Goal: Answer question/provide support

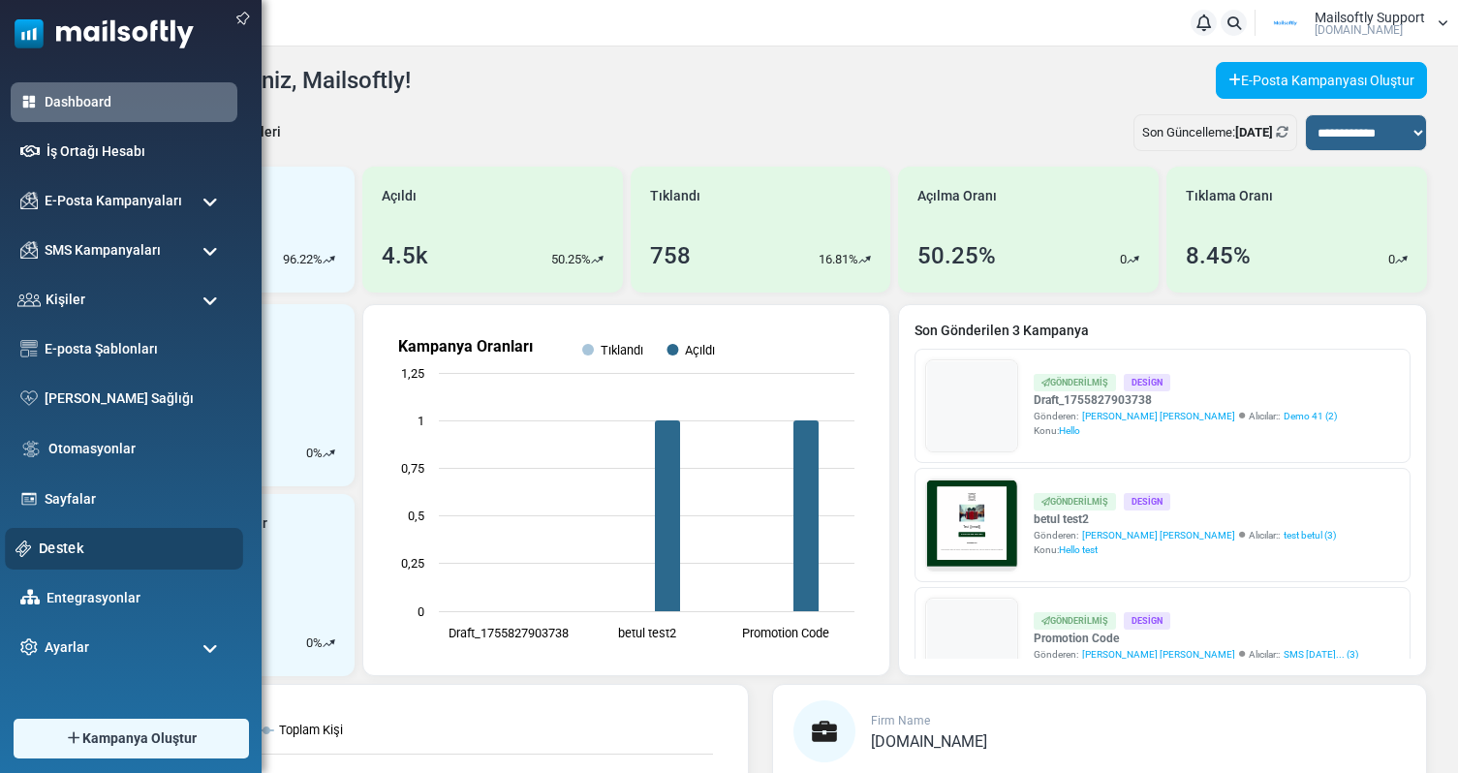
click at [67, 540] on link "Destek" at bounding box center [136, 548] width 194 height 21
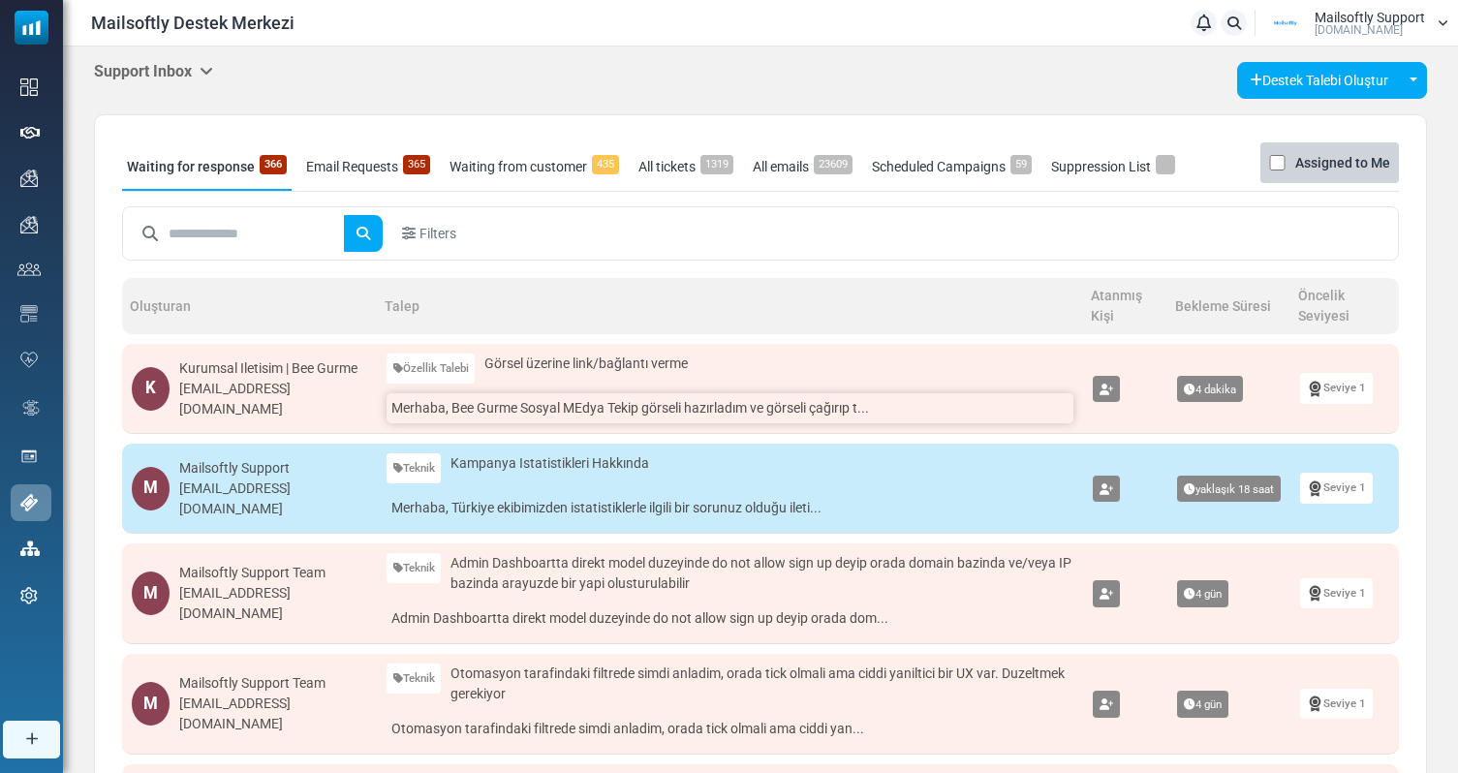
click at [584, 405] on link "Merhaba, Bee Gurme Sosyal MEdya Tekip görseli hazırladım ve görseli çağırıp t..." at bounding box center [729, 408] width 687 height 30
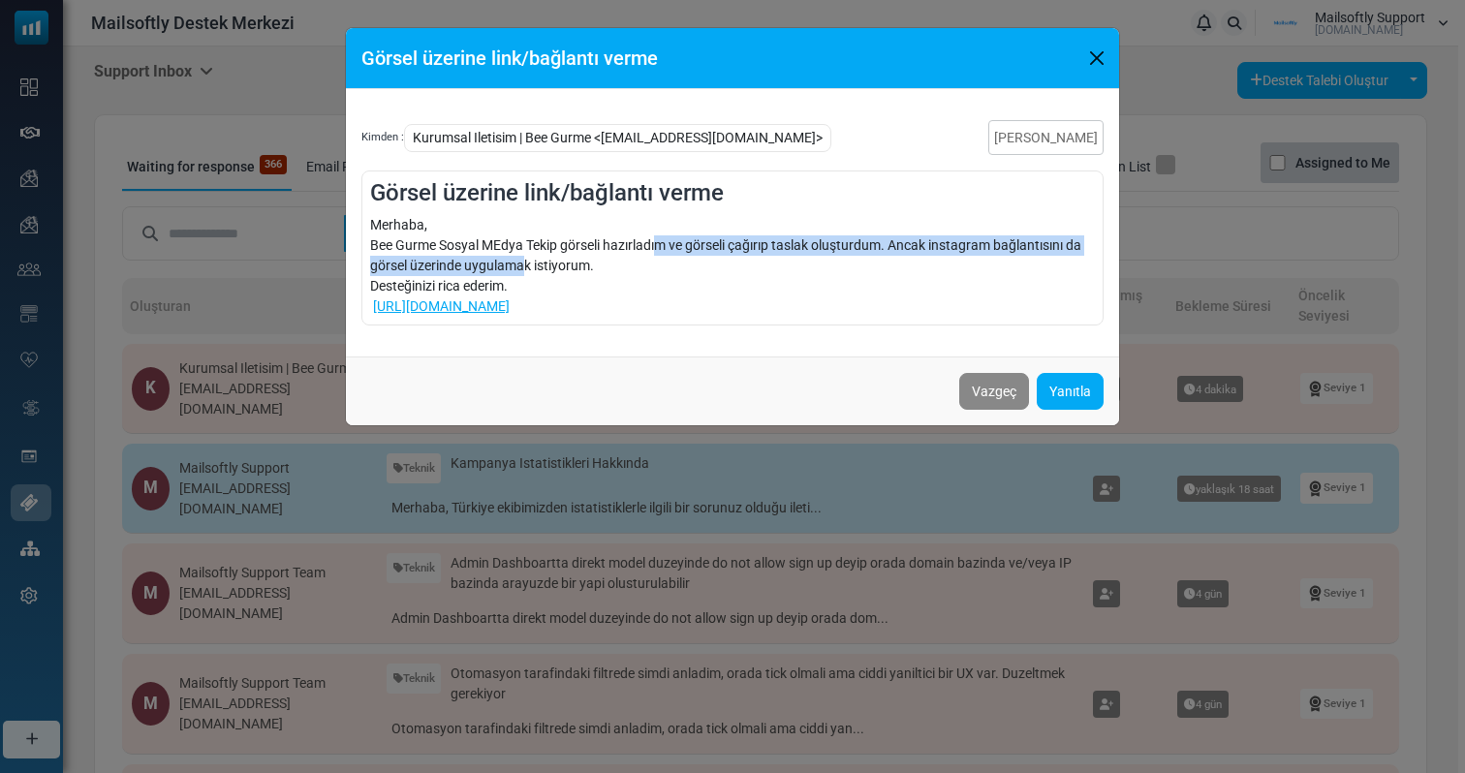
drag, startPoint x: 524, startPoint y: 260, endPoint x: 656, endPoint y: 246, distance: 132.4
click at [657, 246] on div "Merhaba, Bee Gurme Sosyal MEdya Tekip görseli hazırladım ve görseli çağırıp tas…" at bounding box center [732, 266] width 725 height 102
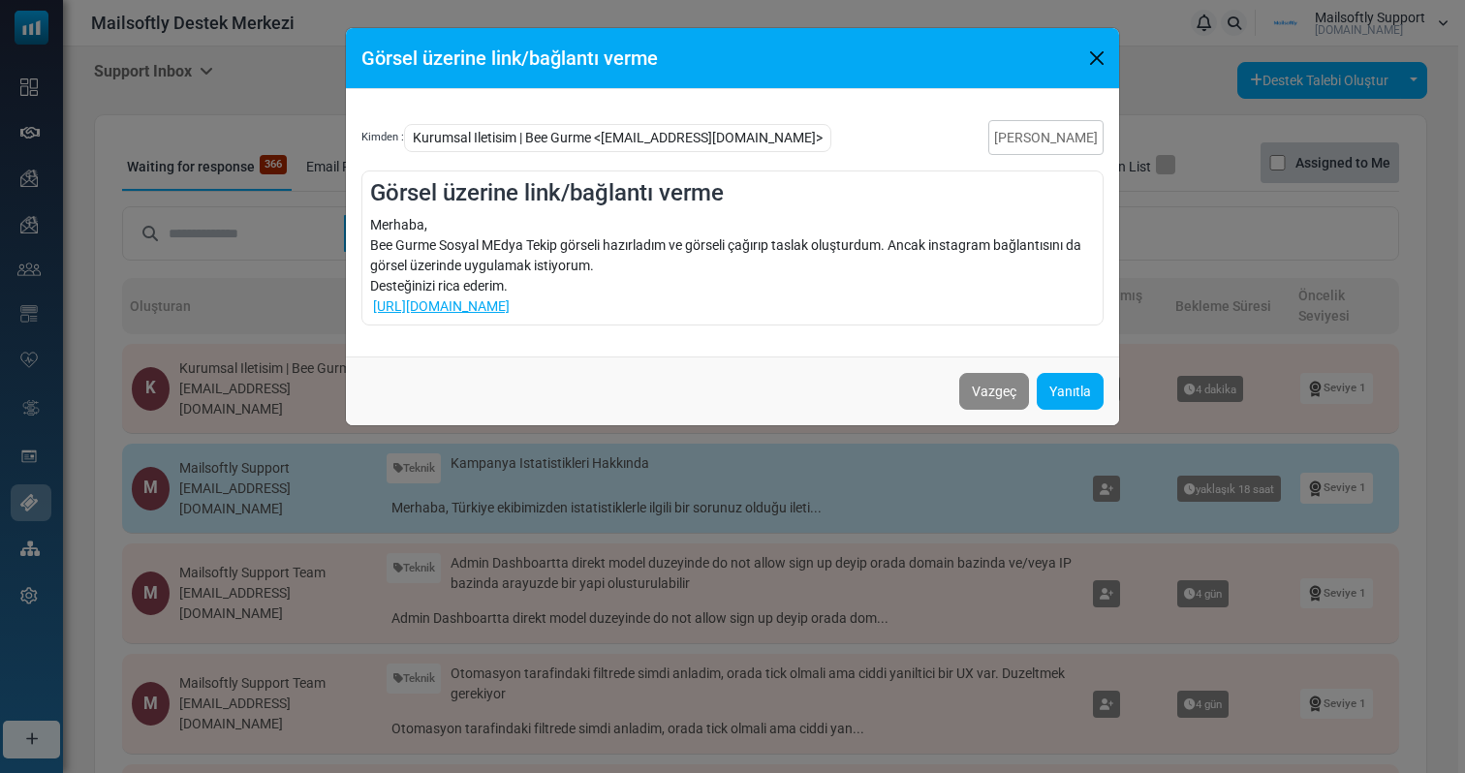
click at [668, 262] on div "Merhaba, Bee Gurme Sosyal MEdya Tekip görseli hazırladım ve görseli çağırıp tas…" at bounding box center [732, 266] width 725 height 102
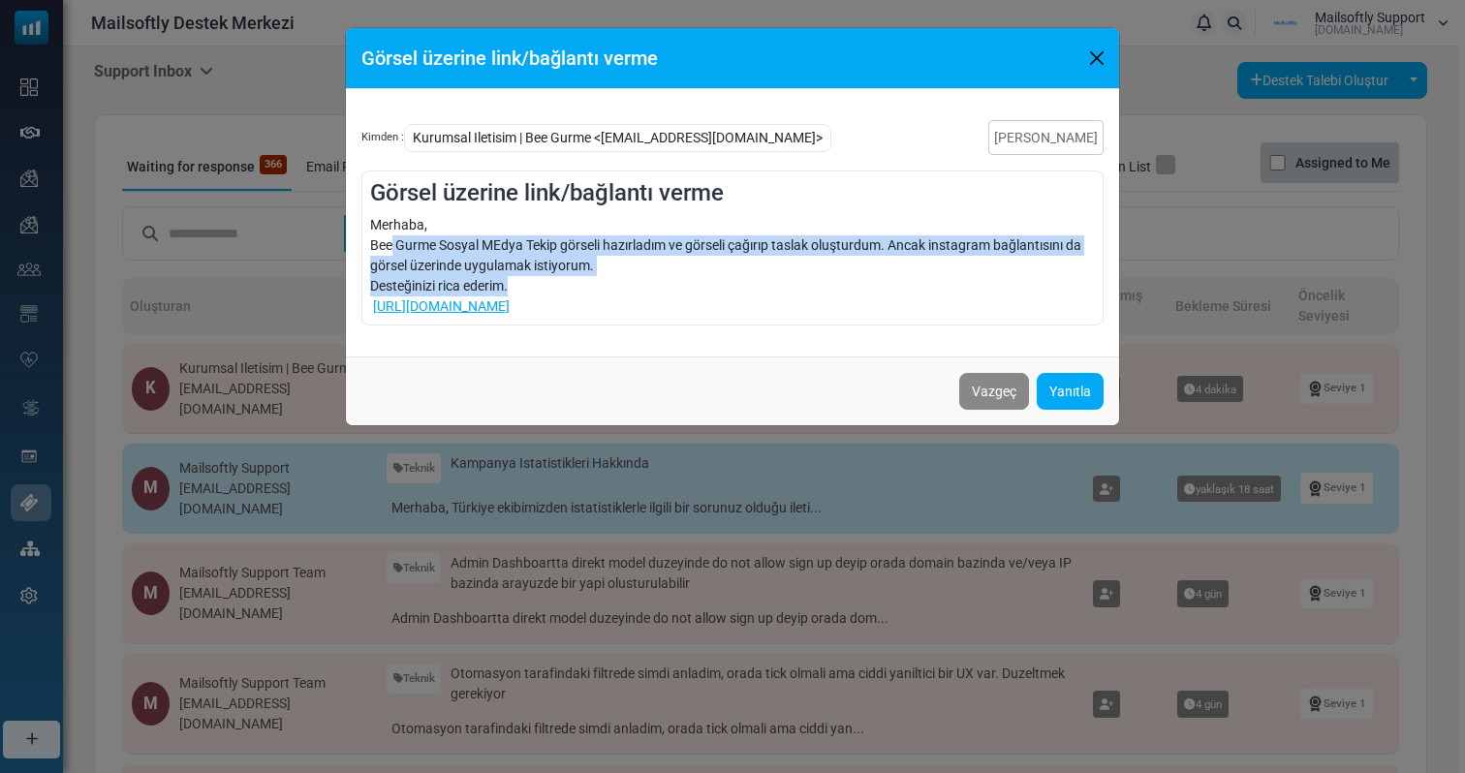
drag, startPoint x: 523, startPoint y: 286, endPoint x: 390, endPoint y: 251, distance: 137.2
click at [390, 251] on div "Merhaba, Bee Gurme Sosyal MEdya Tekip görseli hazırladım ve görseli çağırıp tas…" at bounding box center [732, 266] width 725 height 102
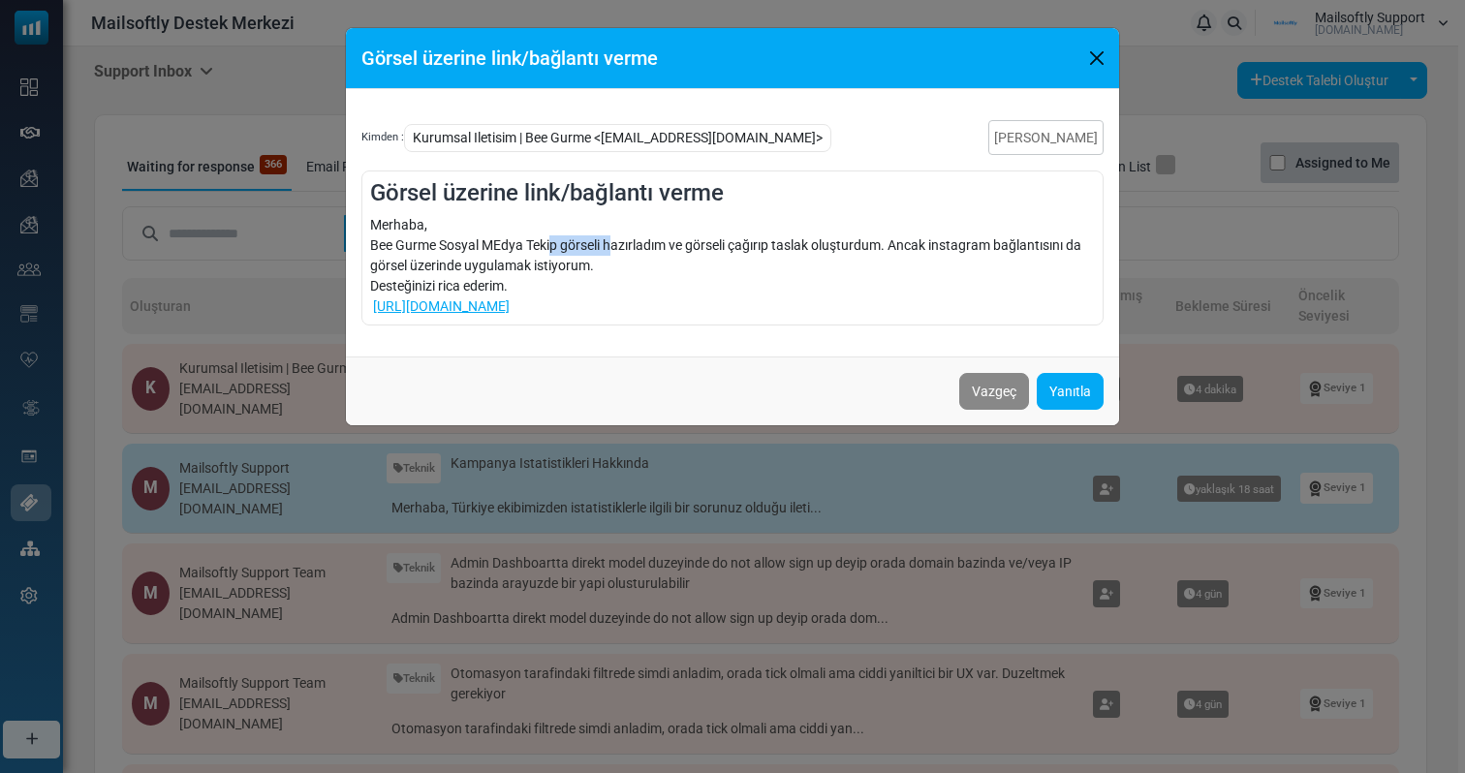
drag, startPoint x: 550, startPoint y: 248, endPoint x: 616, endPoint y: 247, distance: 65.9
click at [616, 247] on div "Merhaba, Bee Gurme Sosyal MEdya Tekip görseli hazırladım ve görseli çağırıp tas…" at bounding box center [732, 266] width 725 height 102
click at [1065, 391] on link "Yanıtla" at bounding box center [1069, 391] width 67 height 37
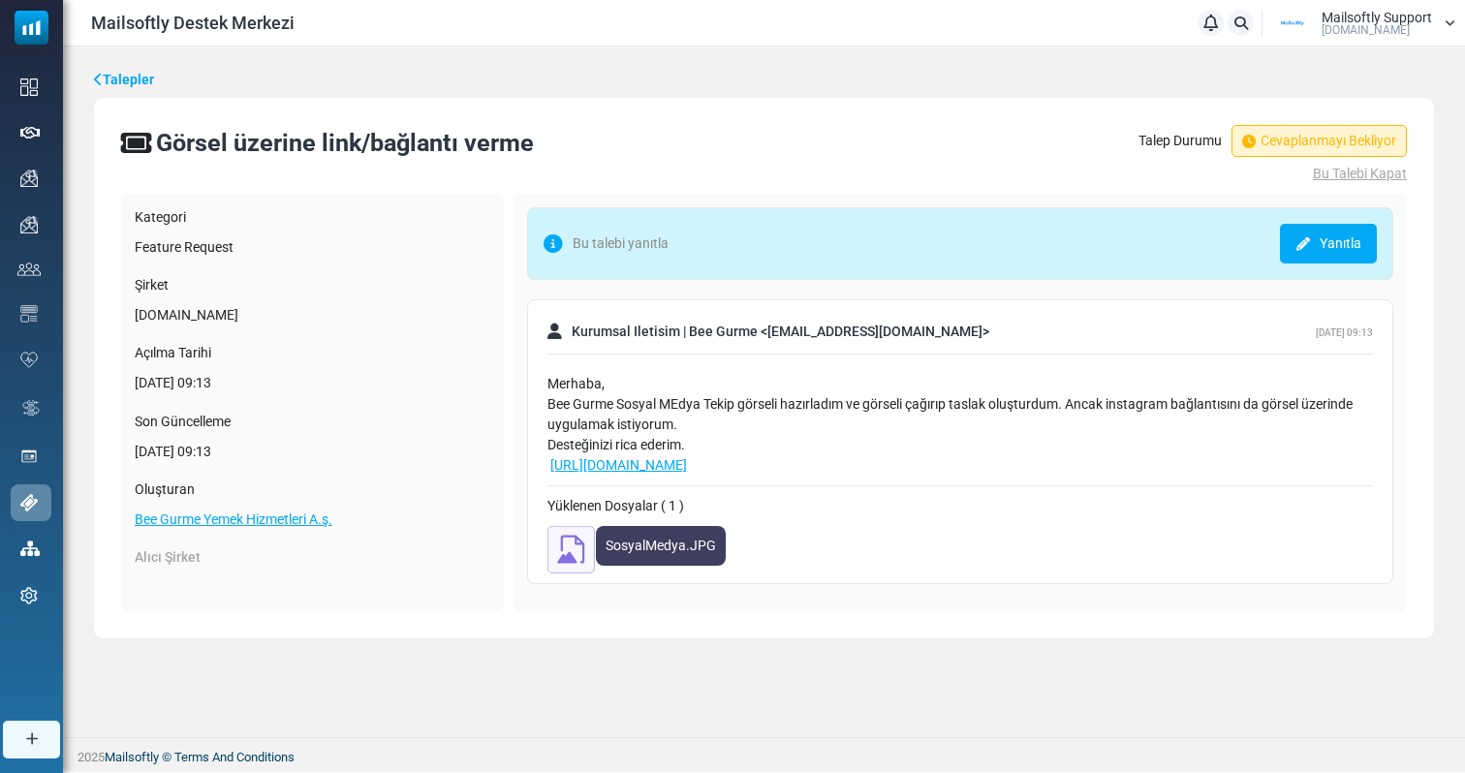
click at [567, 536] on img at bounding box center [570, 549] width 47 height 47
click at [120, 85] on link "Talepler" at bounding box center [124, 80] width 60 height 20
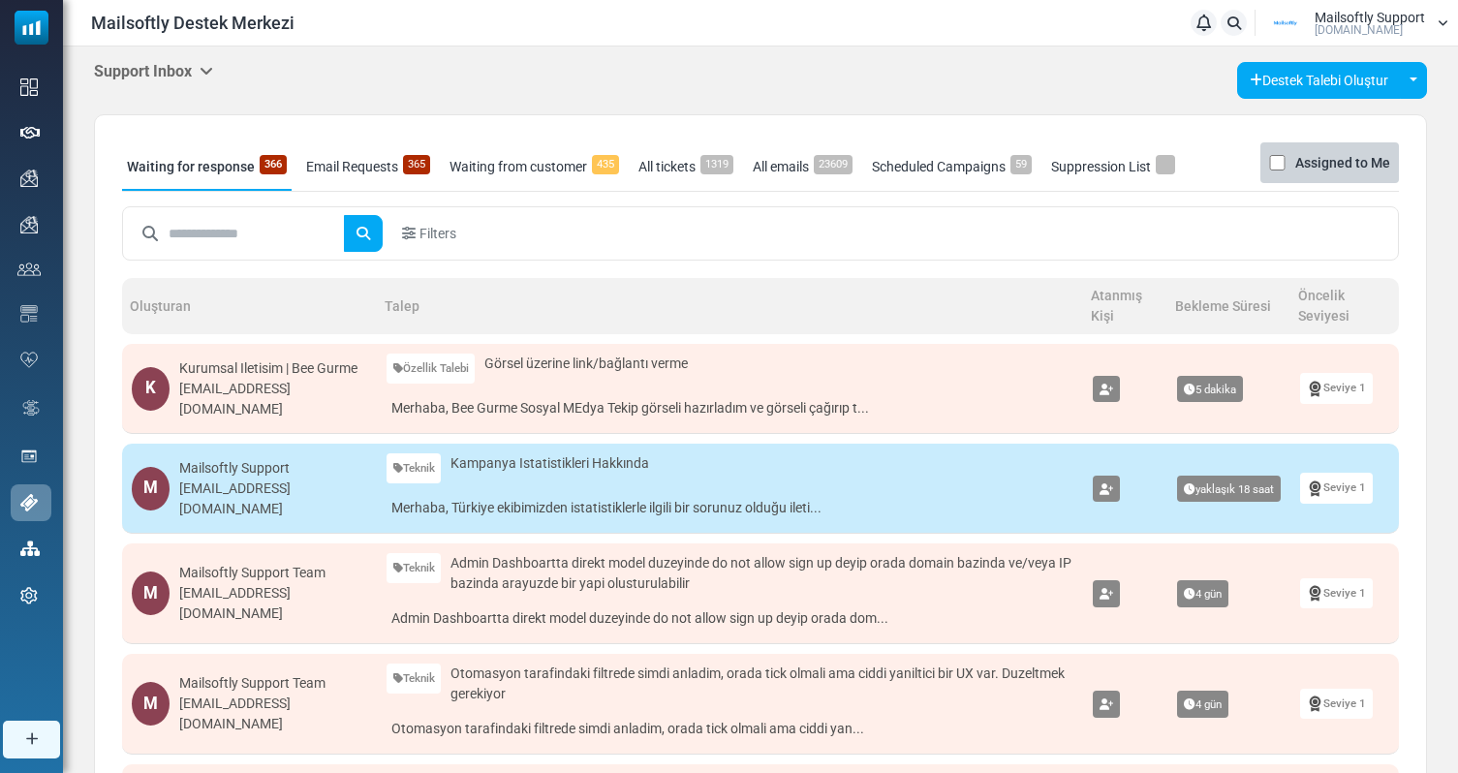
click at [189, 74] on h5 "Support Inbox" at bounding box center [153, 71] width 119 height 18
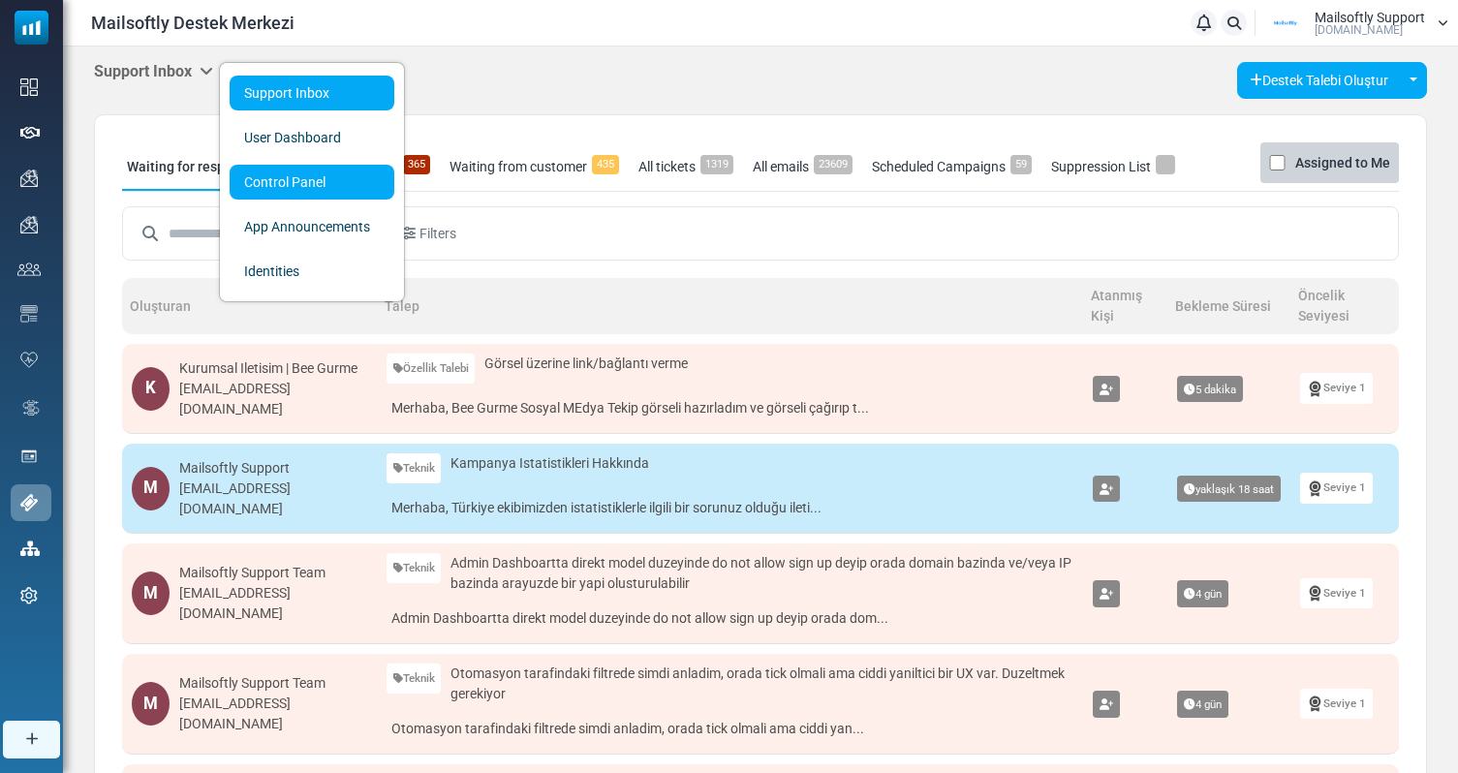
click at [282, 171] on link "Control Panel" at bounding box center [312, 182] width 165 height 35
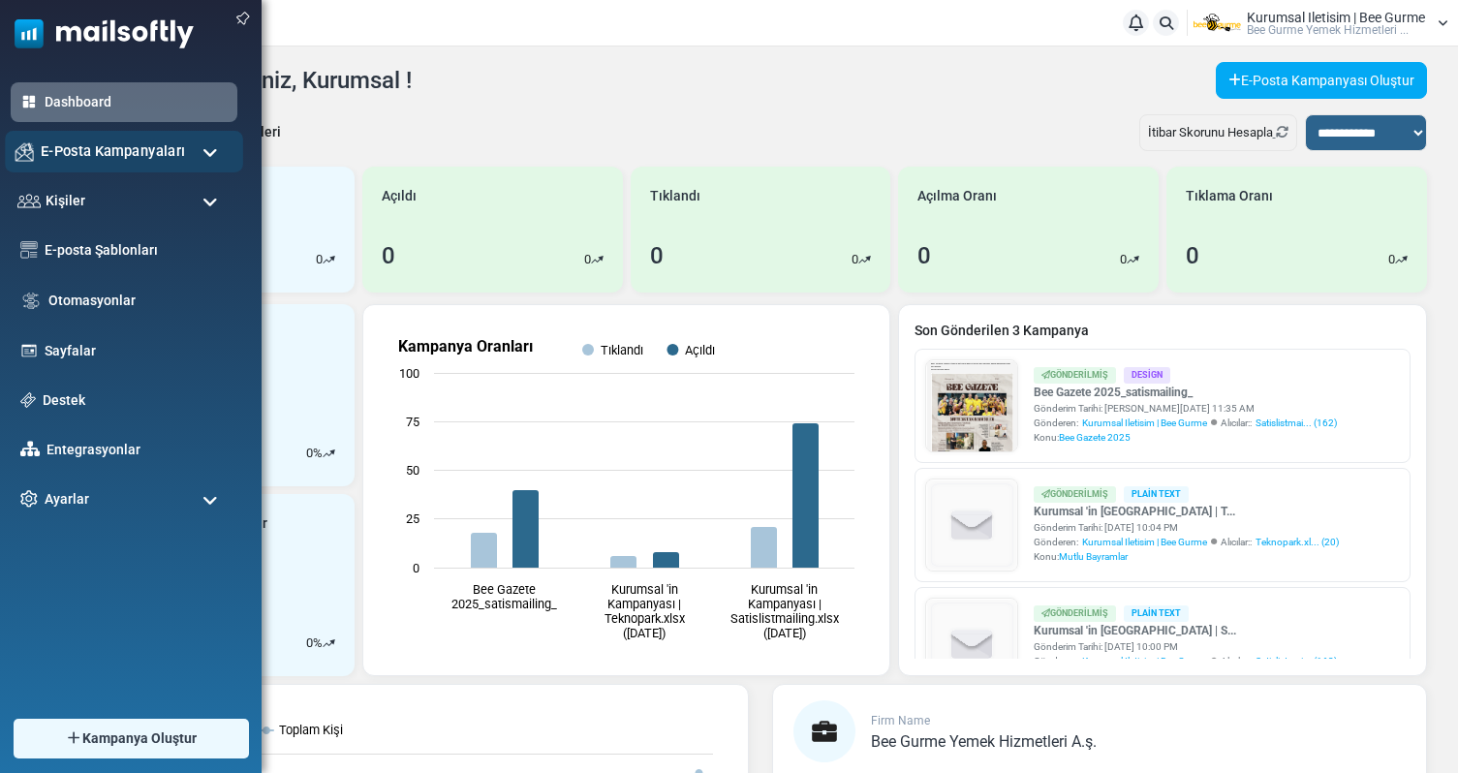
click at [175, 154] on span "E-Posta Kampanyaları" at bounding box center [113, 150] width 144 height 21
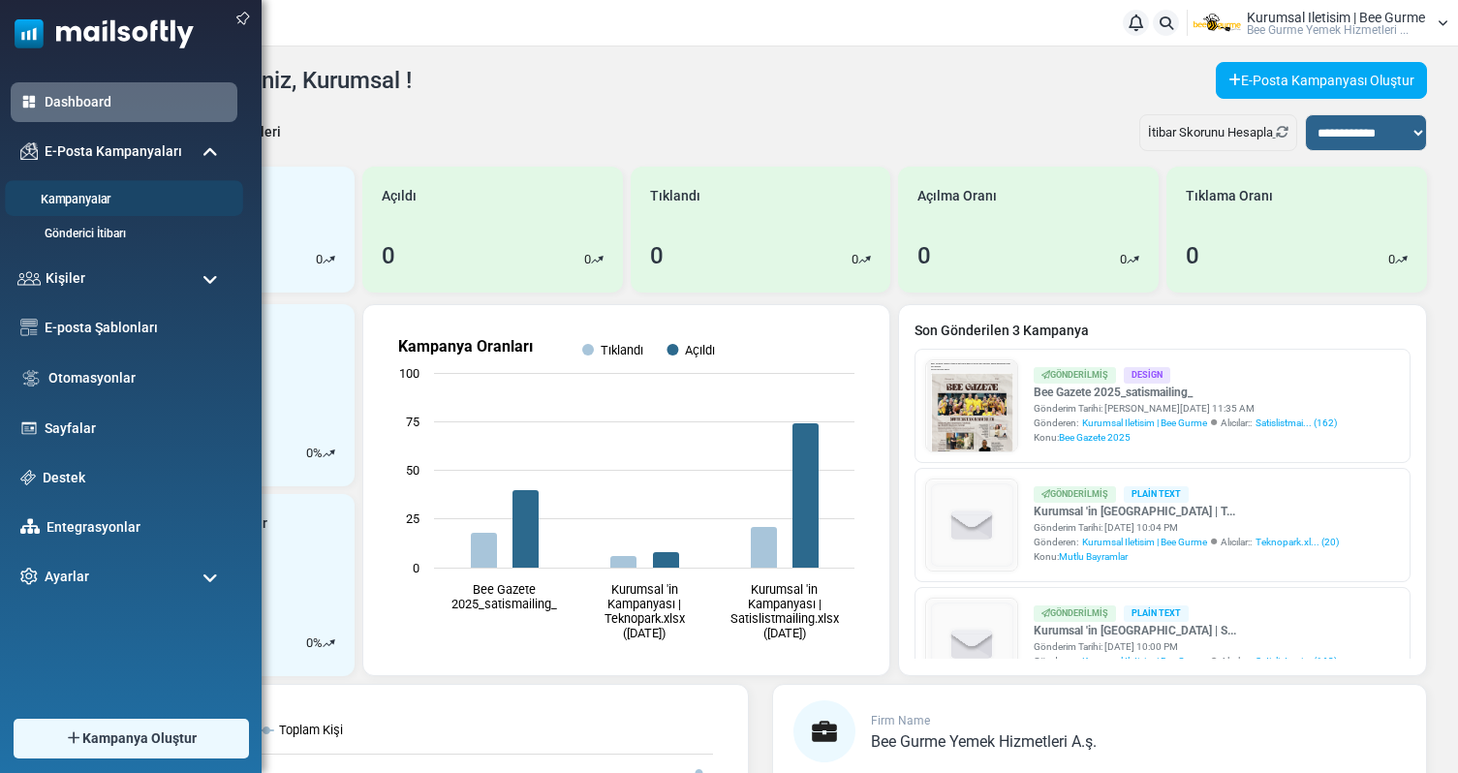
click at [85, 197] on link "Kampanyalar" at bounding box center [121, 200] width 232 height 18
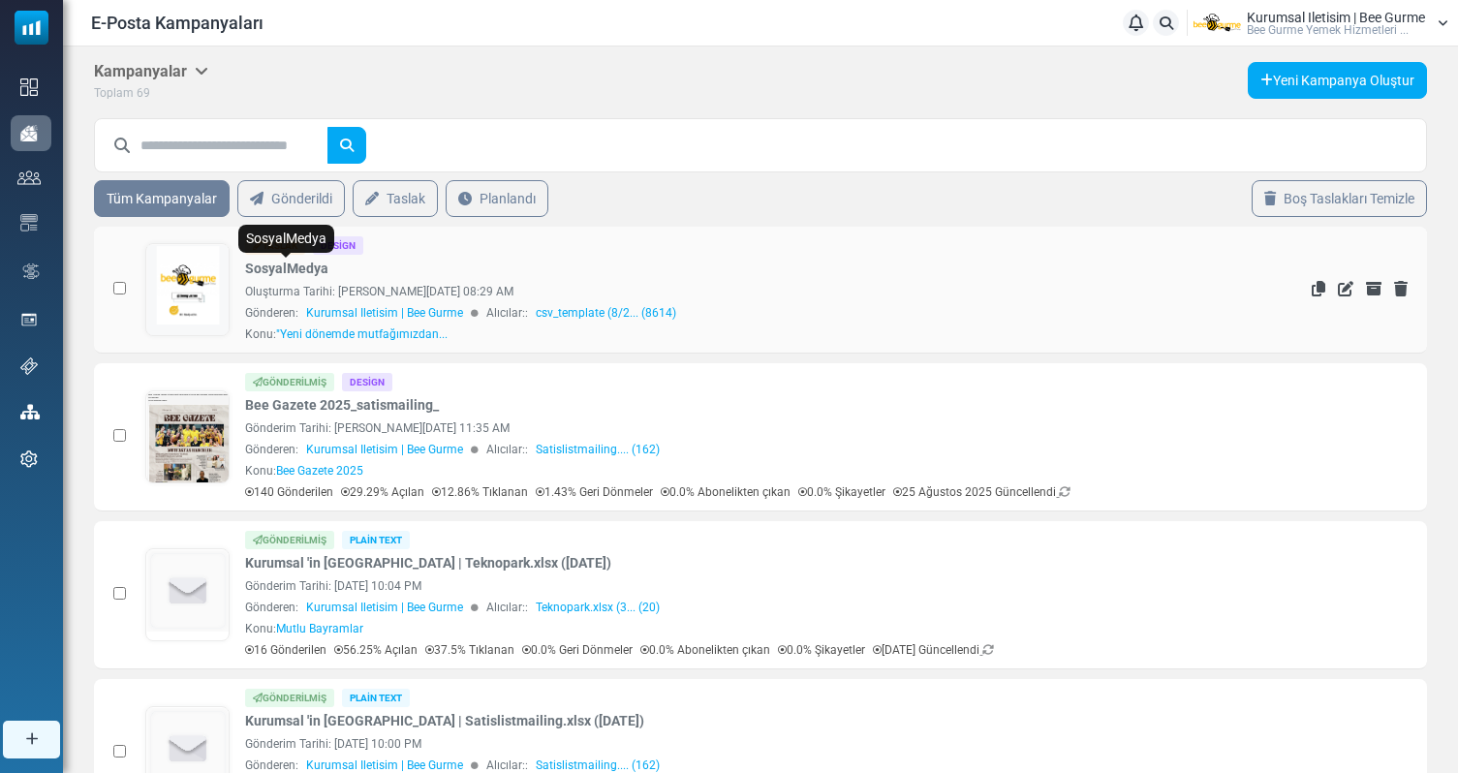
click at [298, 273] on link "SosyalMedya" at bounding box center [286, 269] width 83 height 20
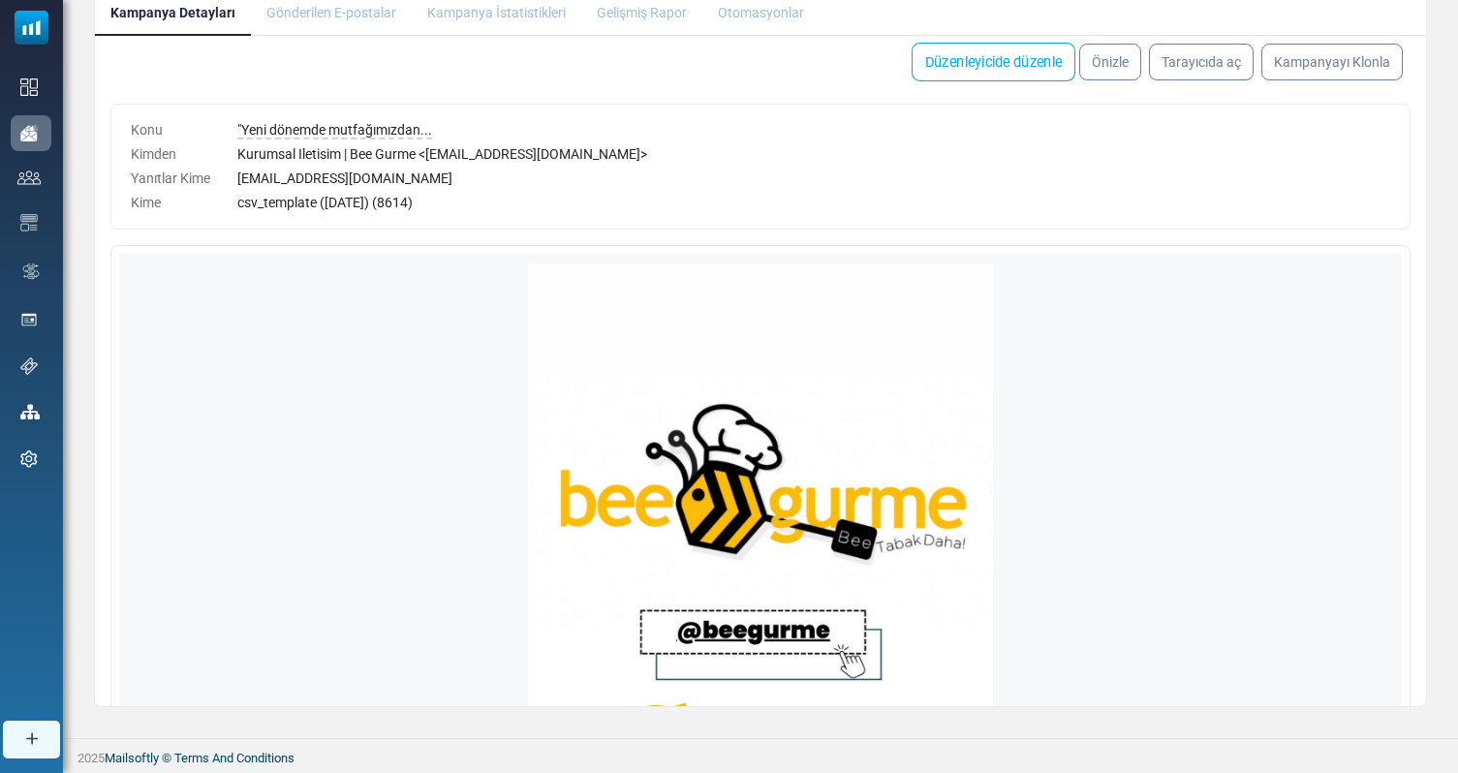
click at [968, 68] on link "Düzenleyicide düzenle" at bounding box center [993, 62] width 164 height 39
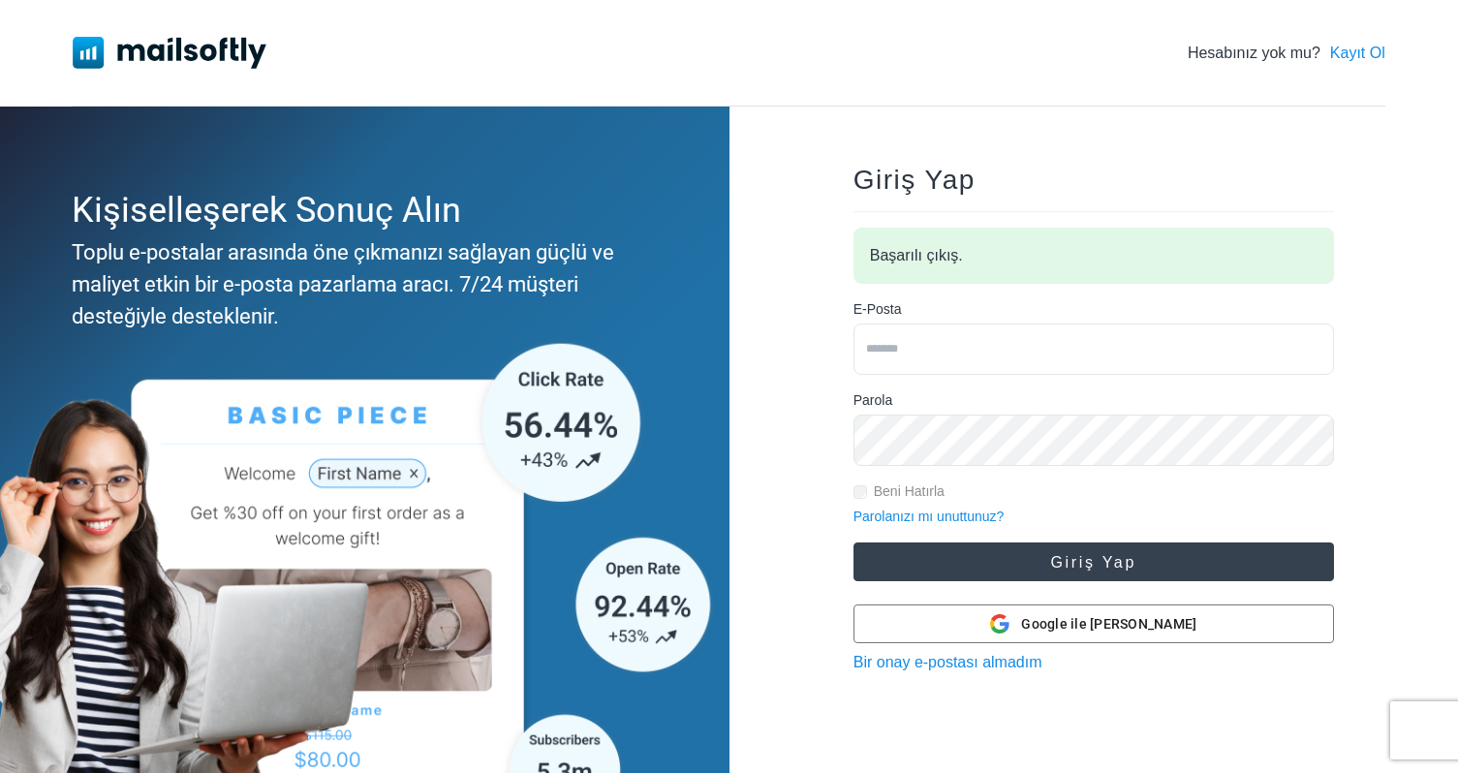
type input "**********"
click at [1177, 564] on button "Giriş Yap" at bounding box center [1093, 561] width 480 height 39
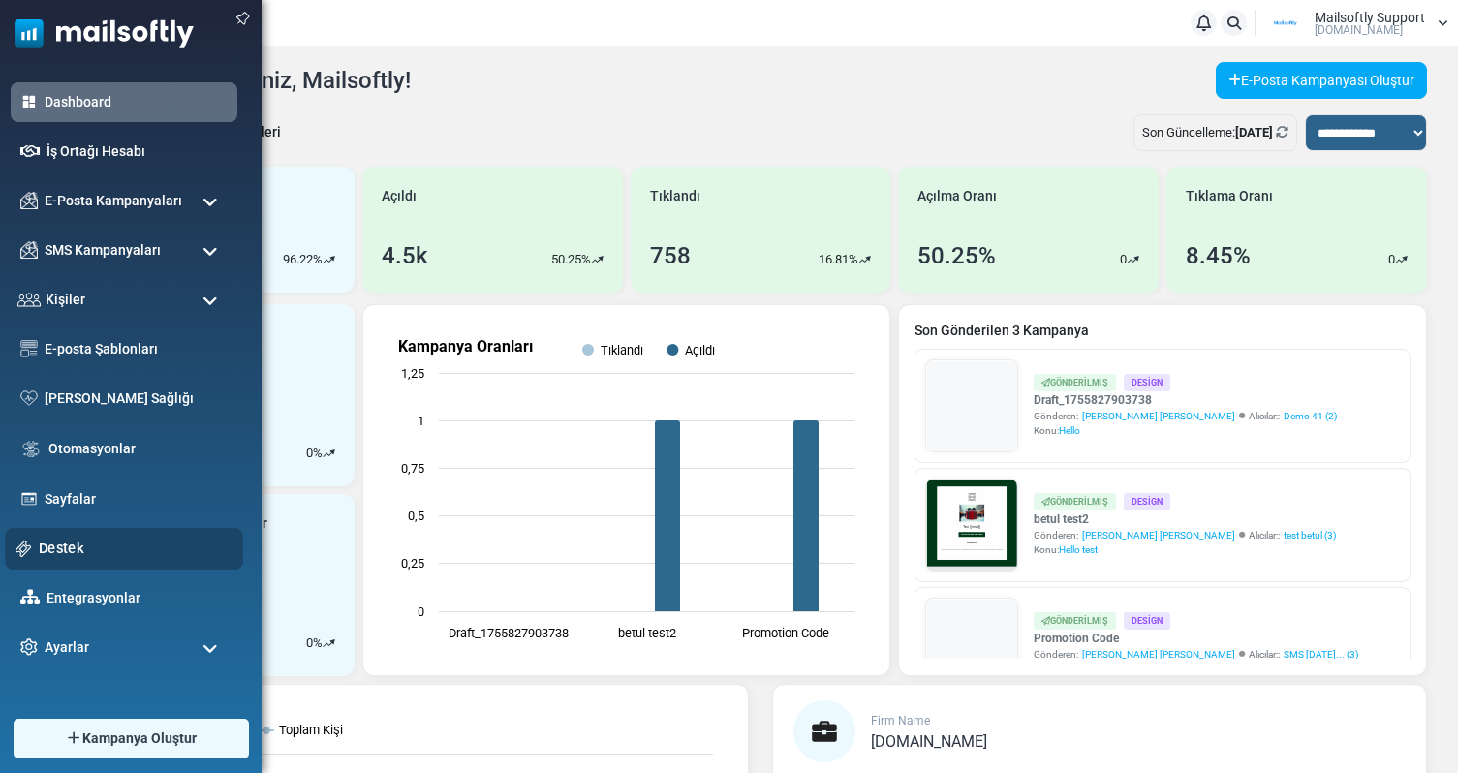
click at [52, 551] on link "Destek" at bounding box center [136, 548] width 194 height 21
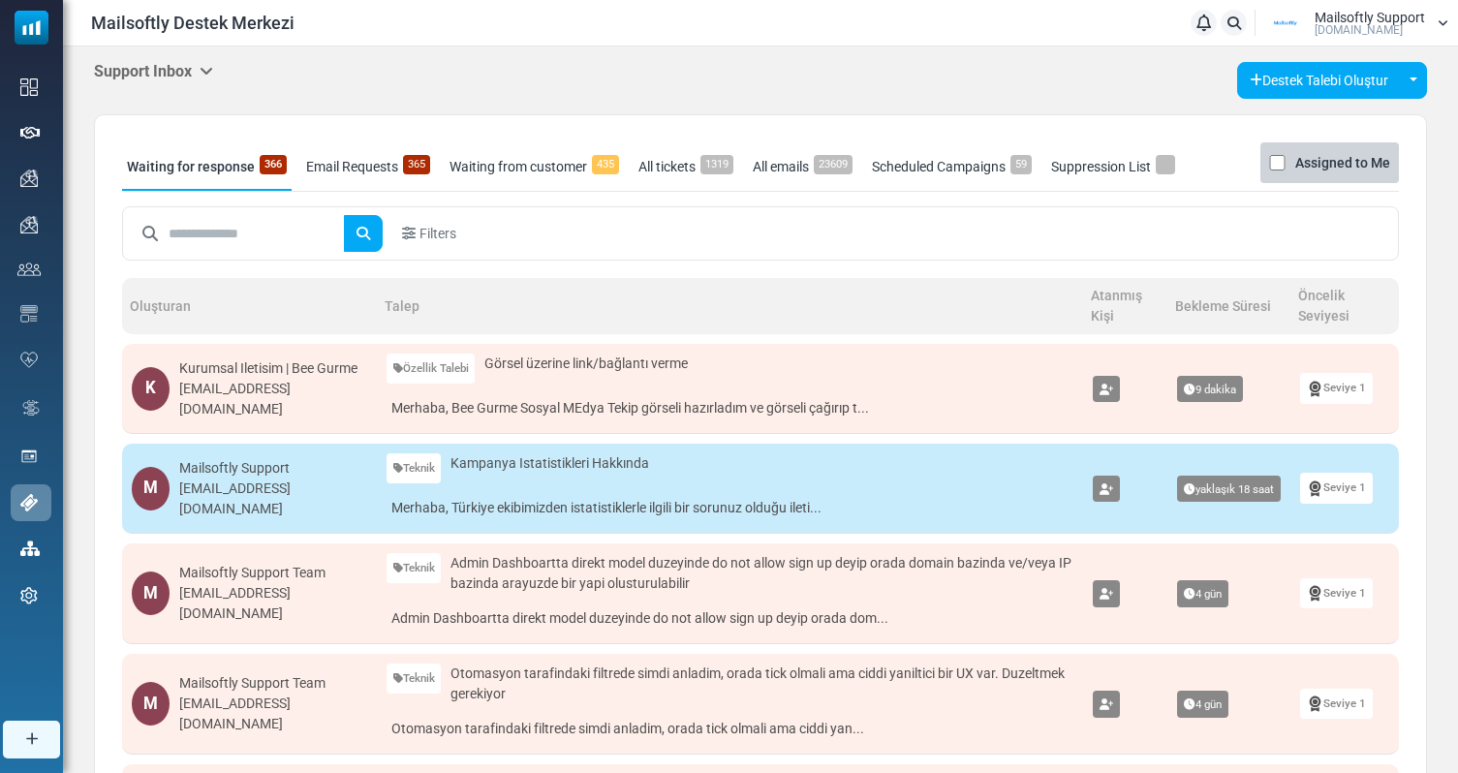
click at [143, 59] on div "Support Inbox Support Inbox User Dashboard Control Panel App Announcements Iden…" at bounding box center [760, 772] width 1395 height 1453
click at [150, 76] on h5 "Support Inbox" at bounding box center [153, 71] width 119 height 18
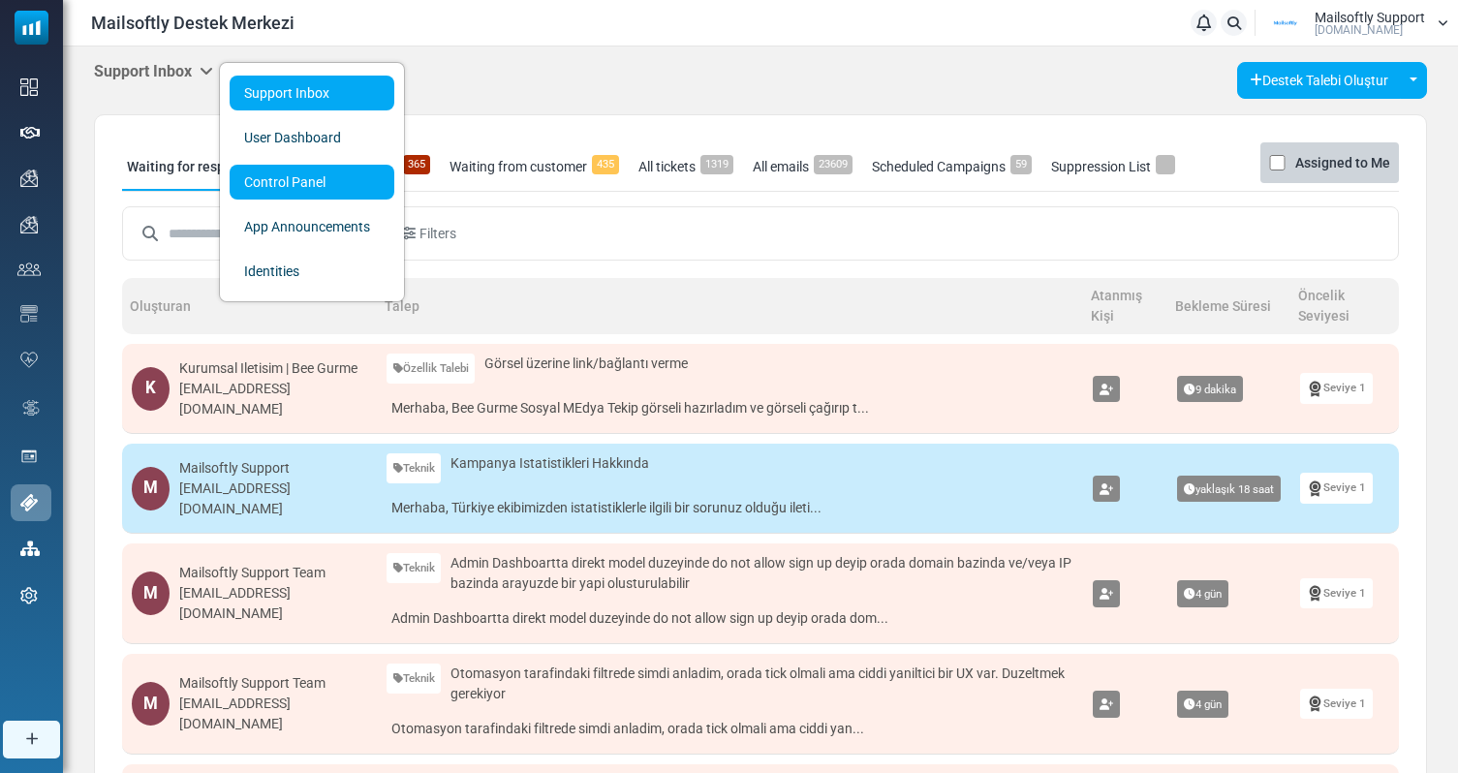
click at [291, 185] on link "Control Panel" at bounding box center [312, 182] width 165 height 35
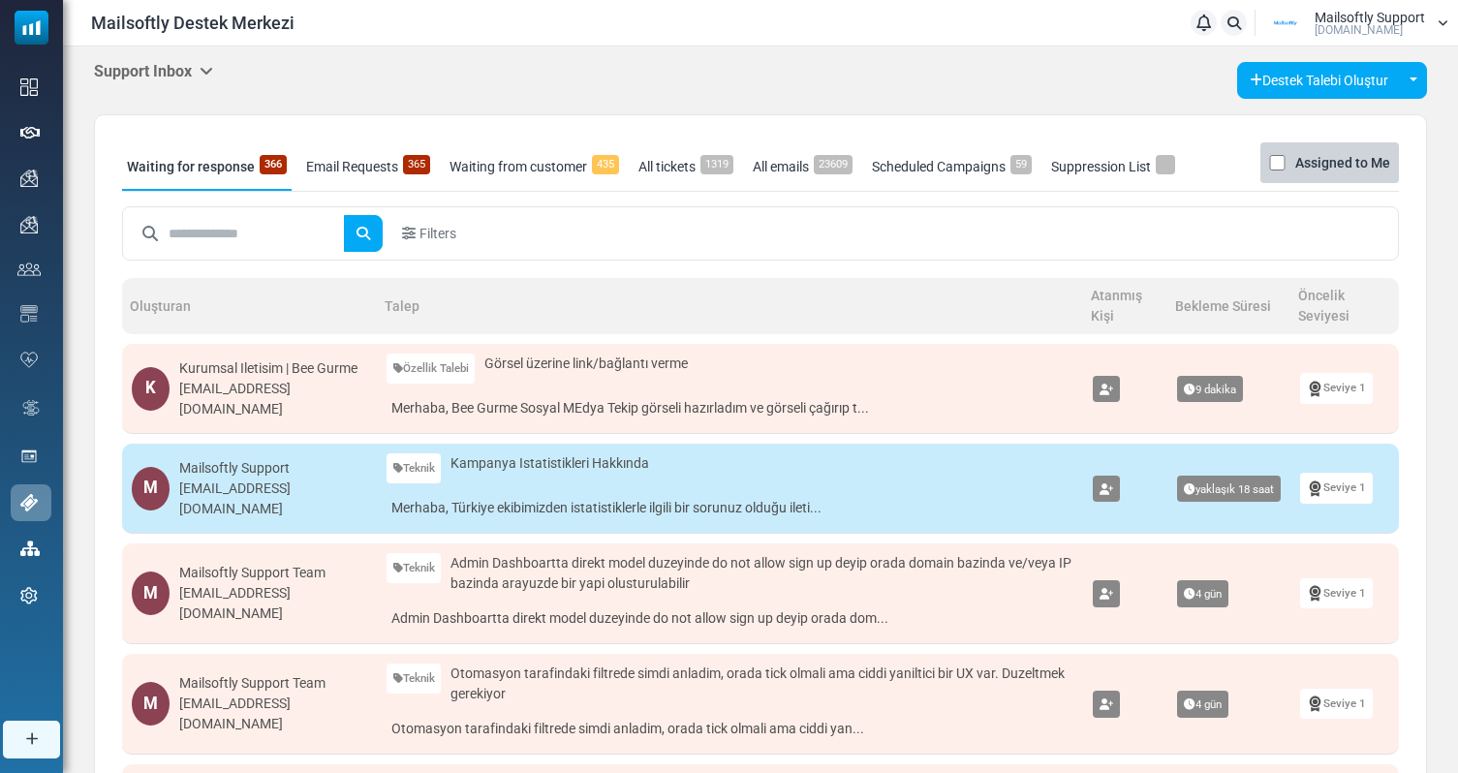
click at [574, 389] on td "Özellik Talebi Teknik Ödeme Hata Bildirimi Özellik Talebi Diğer Görsel üzerine …" at bounding box center [730, 389] width 706 height 90
click at [563, 406] on link "Merhaba, Bee Gurme Sosyal MEdya Tekip görseli hazırladım ve görseli çağırıp t..." at bounding box center [729, 408] width 687 height 30
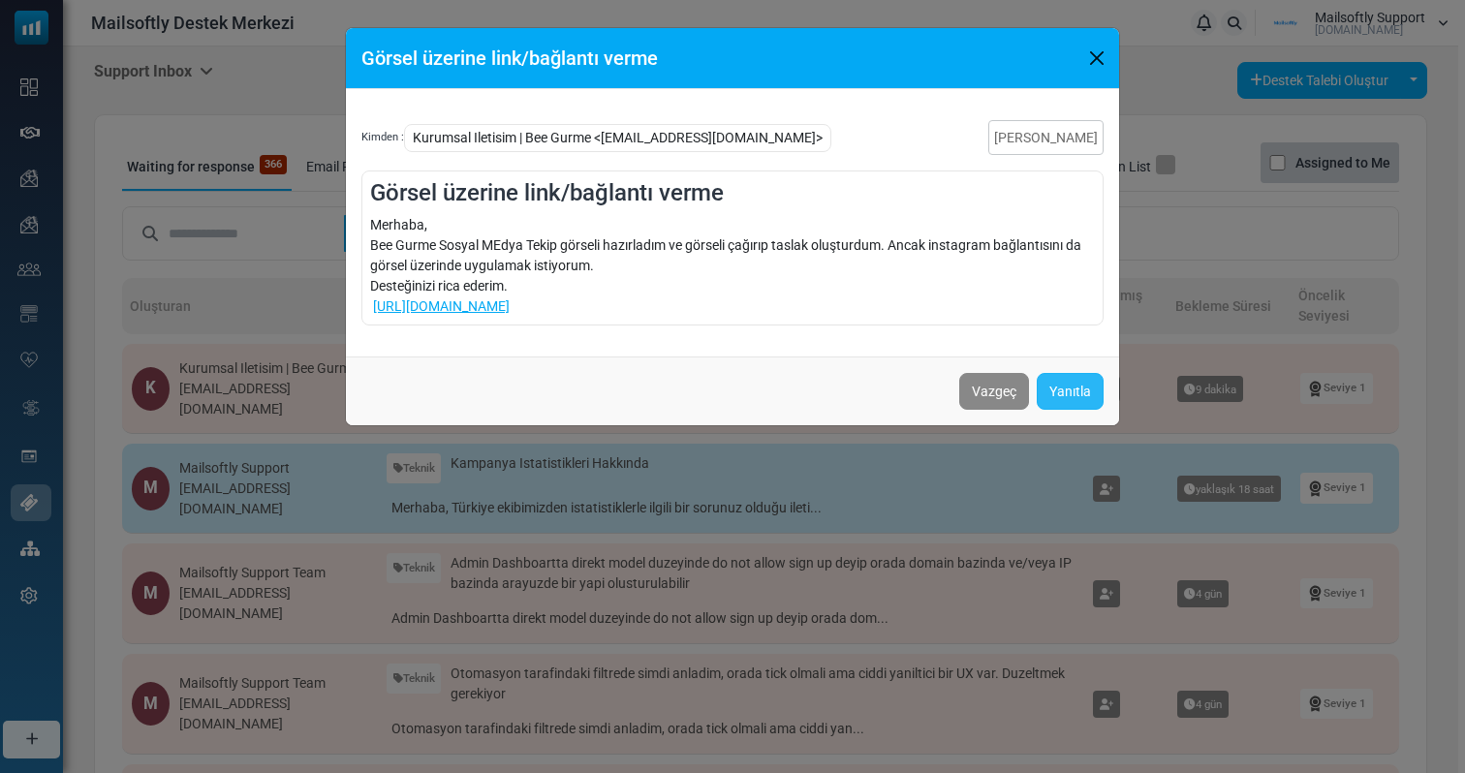
click at [1075, 395] on link "Yanıtla" at bounding box center [1069, 391] width 67 height 37
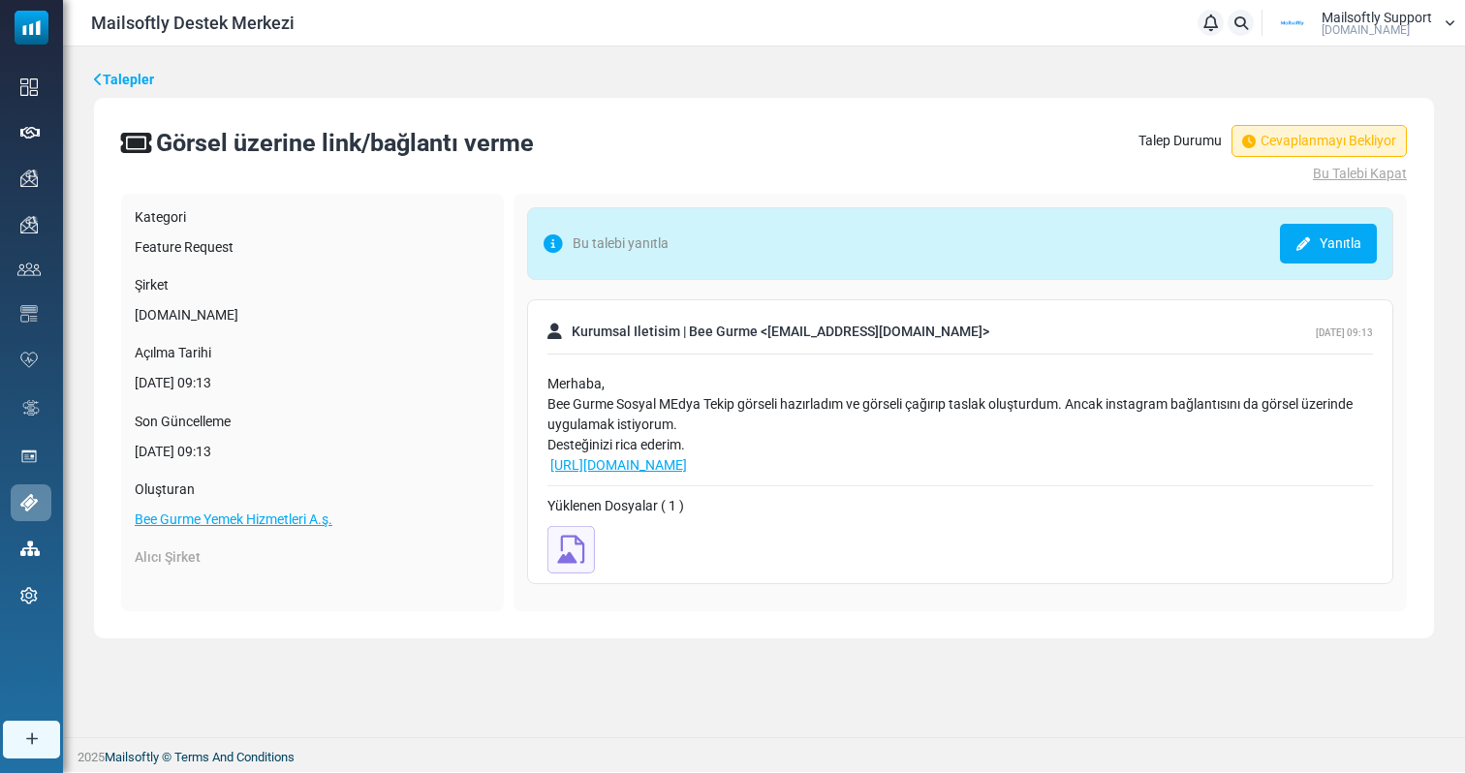
click at [1368, 255] on link "Yanıtla" at bounding box center [1328, 244] width 97 height 40
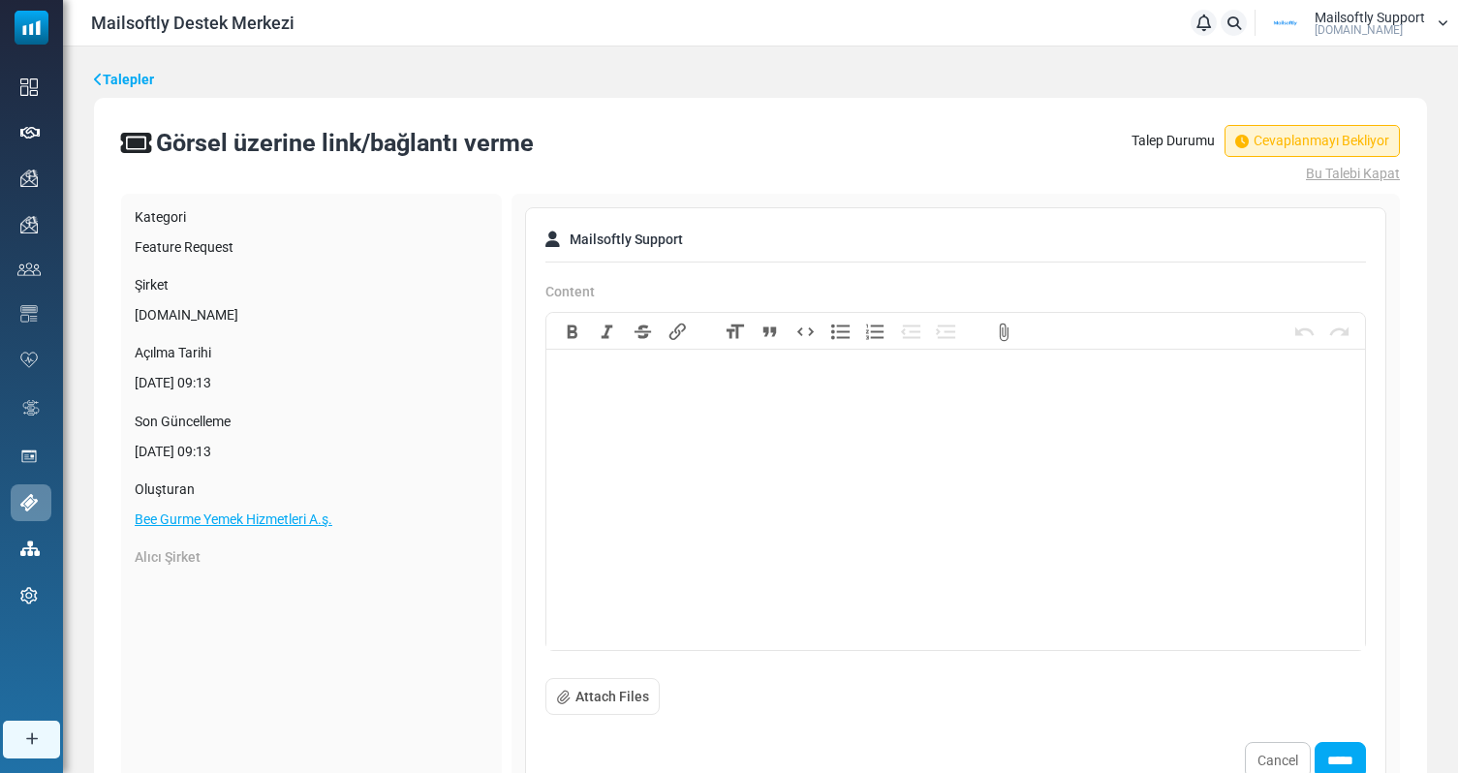
click at [839, 459] on trix-editor at bounding box center [955, 504] width 818 height 291
click at [812, 417] on div "**********" at bounding box center [955, 395] width 802 height 61
click at [1087, 425] on trix-editor "**********" at bounding box center [955, 504] width 818 height 291
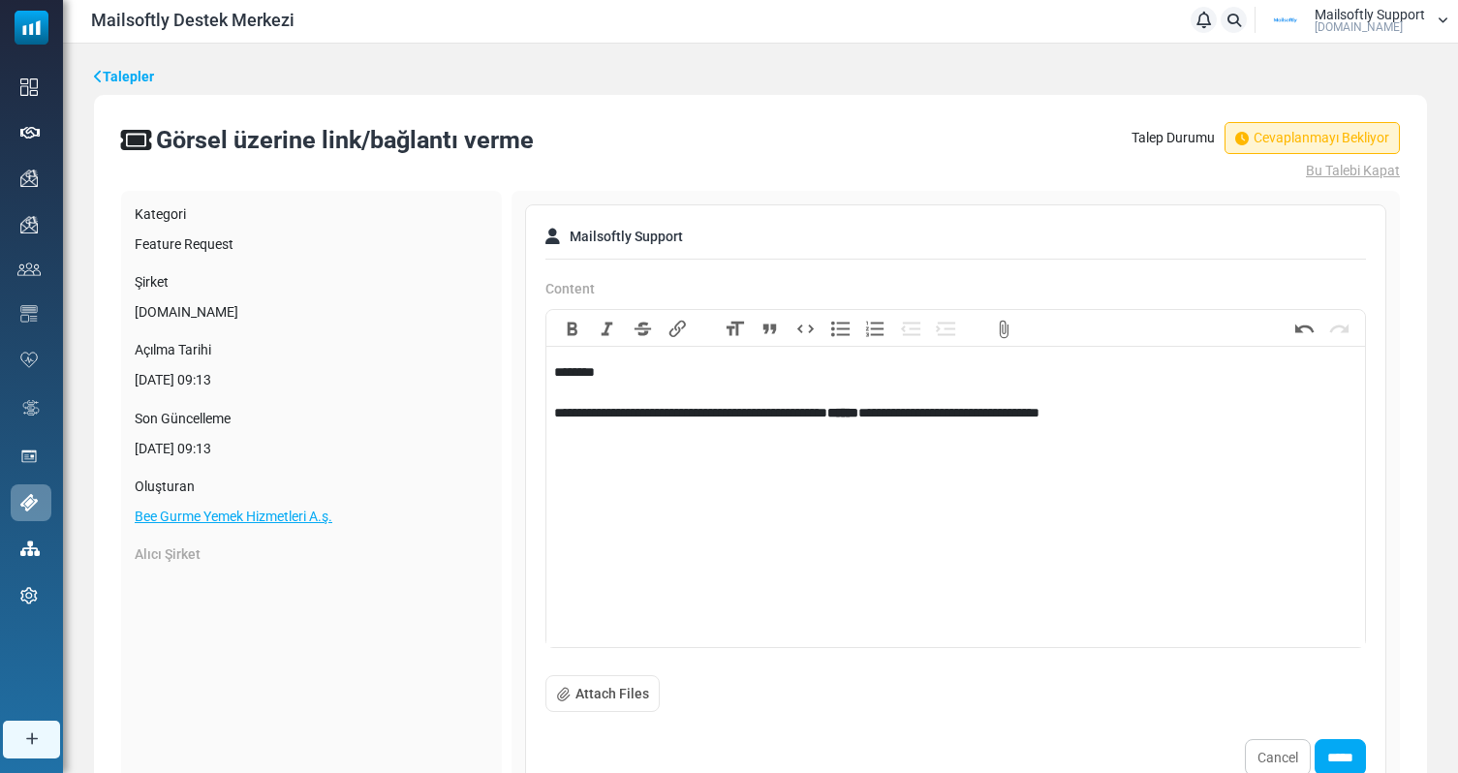
scroll to position [2, 0]
drag, startPoint x: 1252, startPoint y: 415, endPoint x: 1139, endPoint y: 416, distance: 113.3
click at [1139, 416] on div "**********" at bounding box center [955, 393] width 802 height 61
paste trix-editor
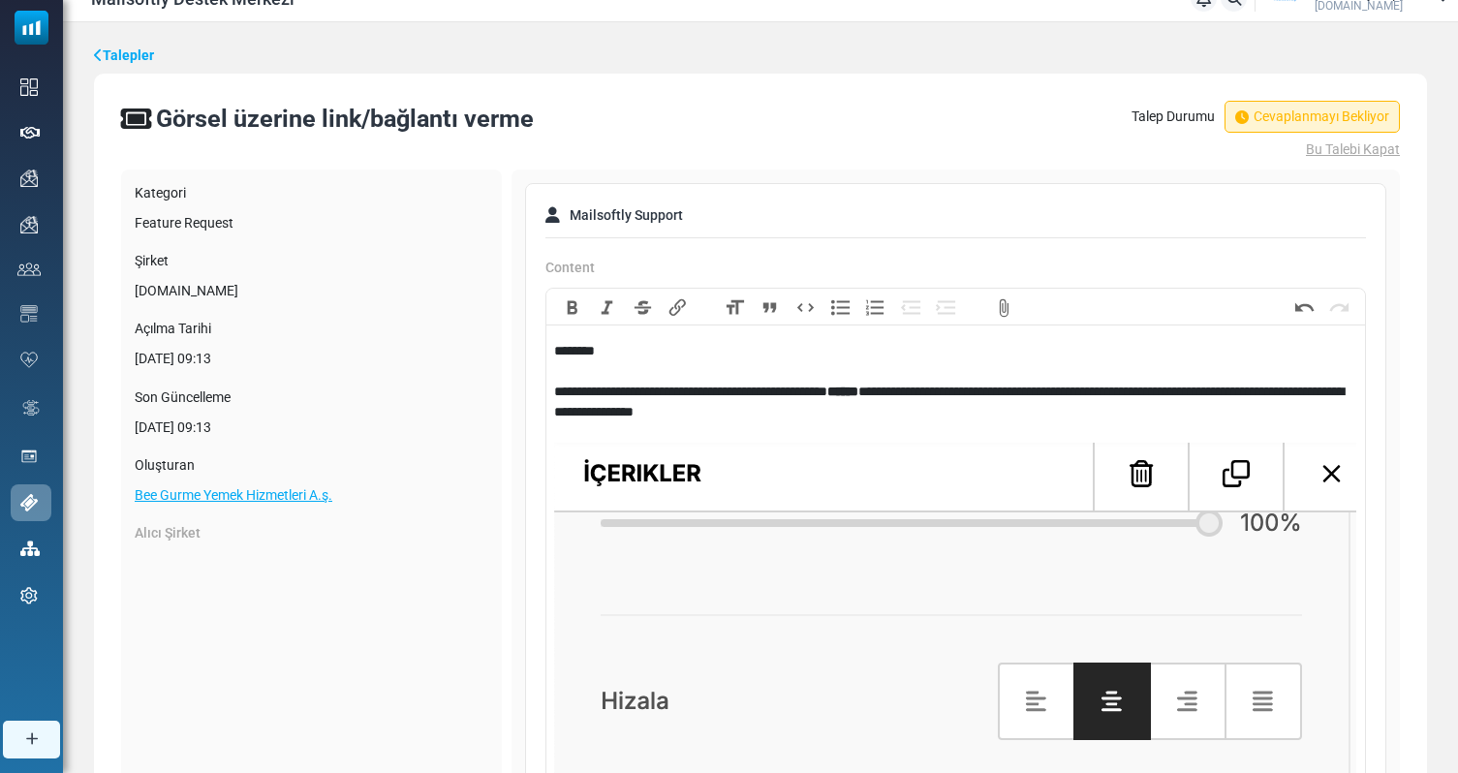
scroll to position [0, 0]
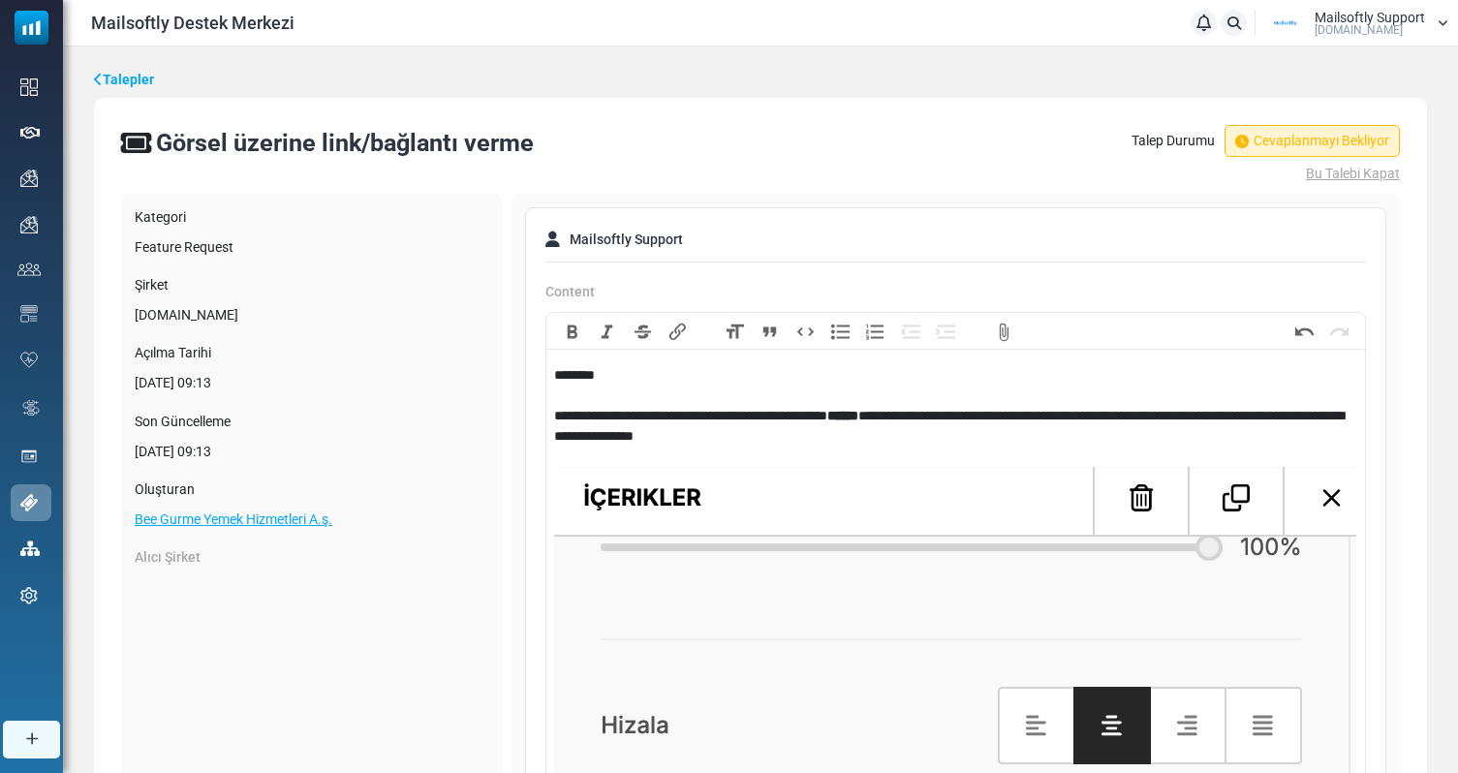
drag, startPoint x: 1189, startPoint y: 415, endPoint x: 1119, endPoint y: 414, distance: 70.7
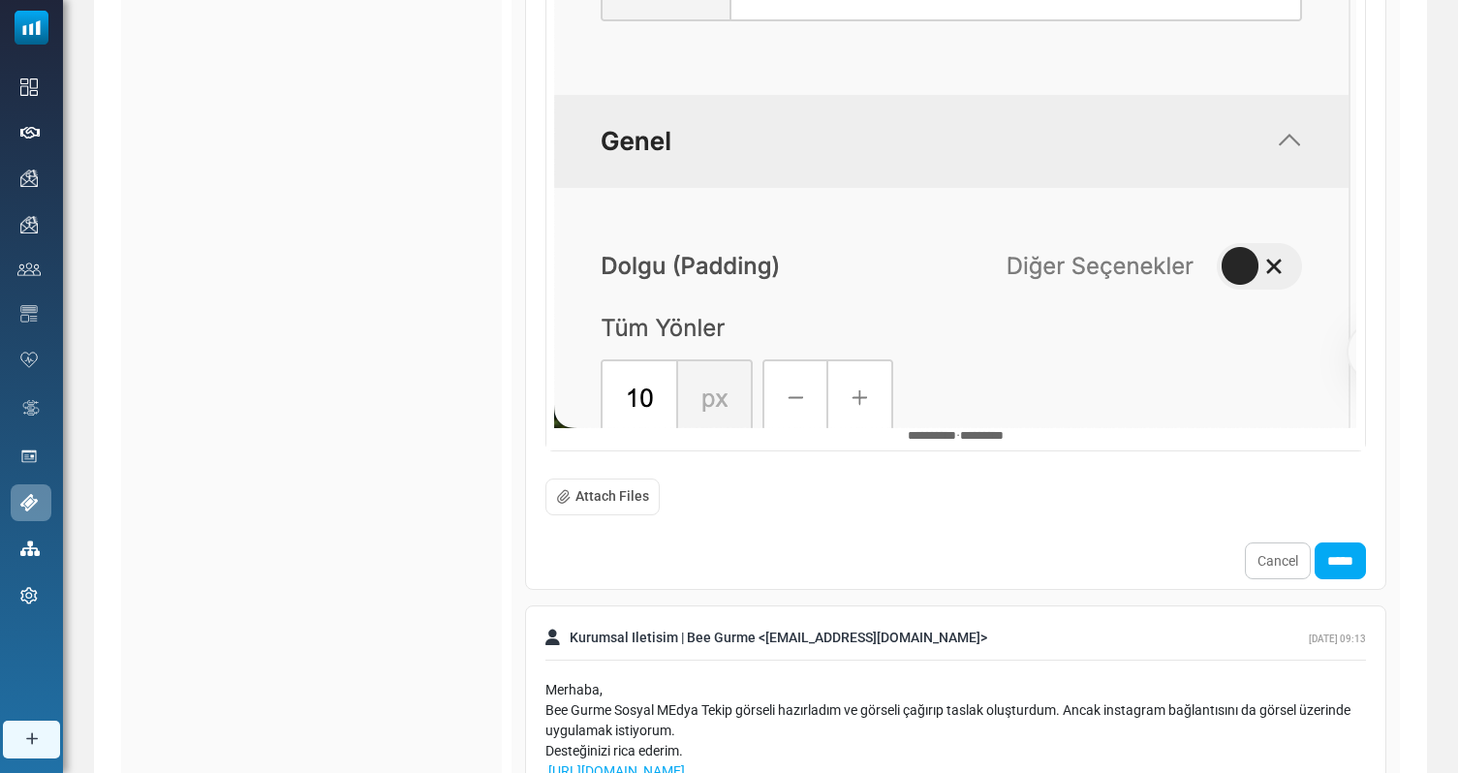
scroll to position [1664, 0]
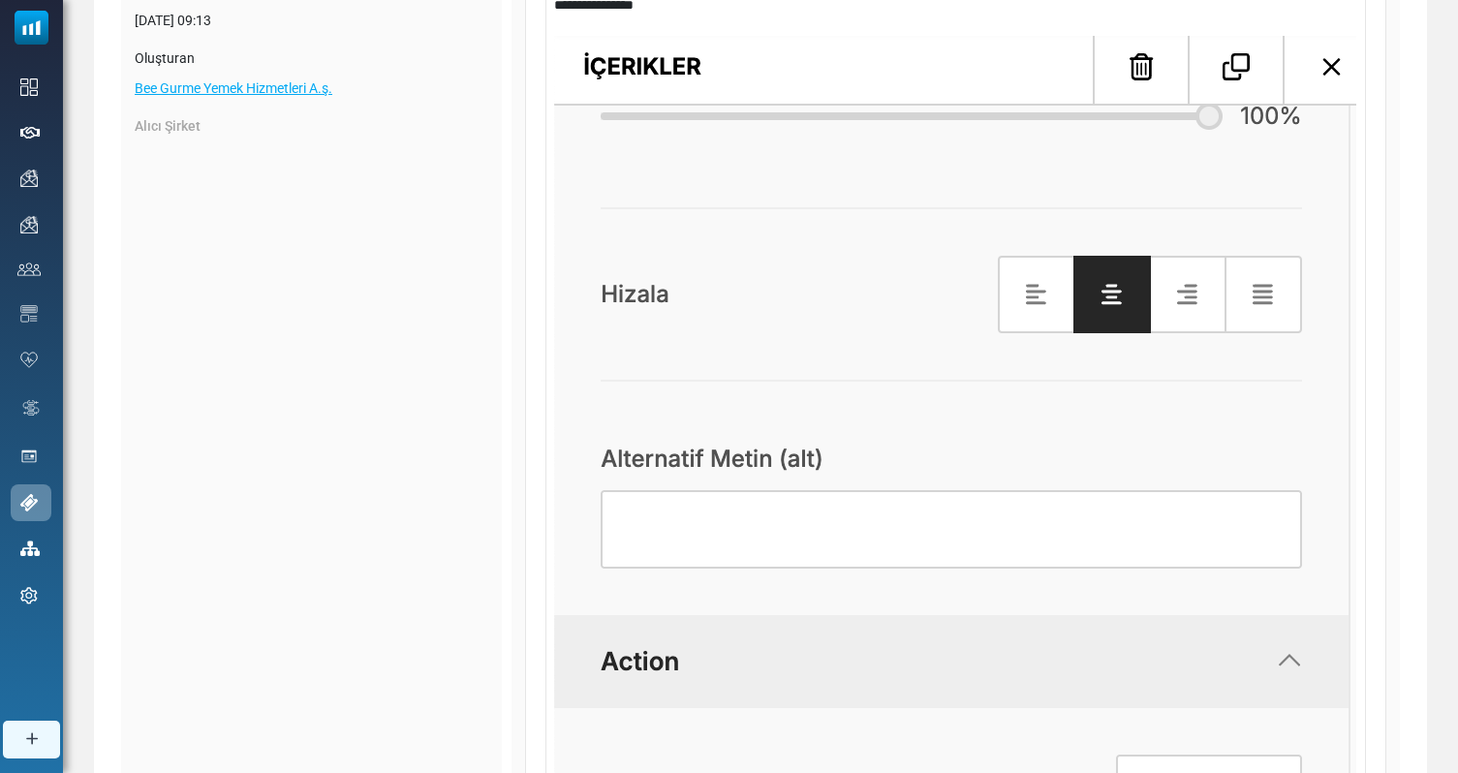
scroll to position [112, 0]
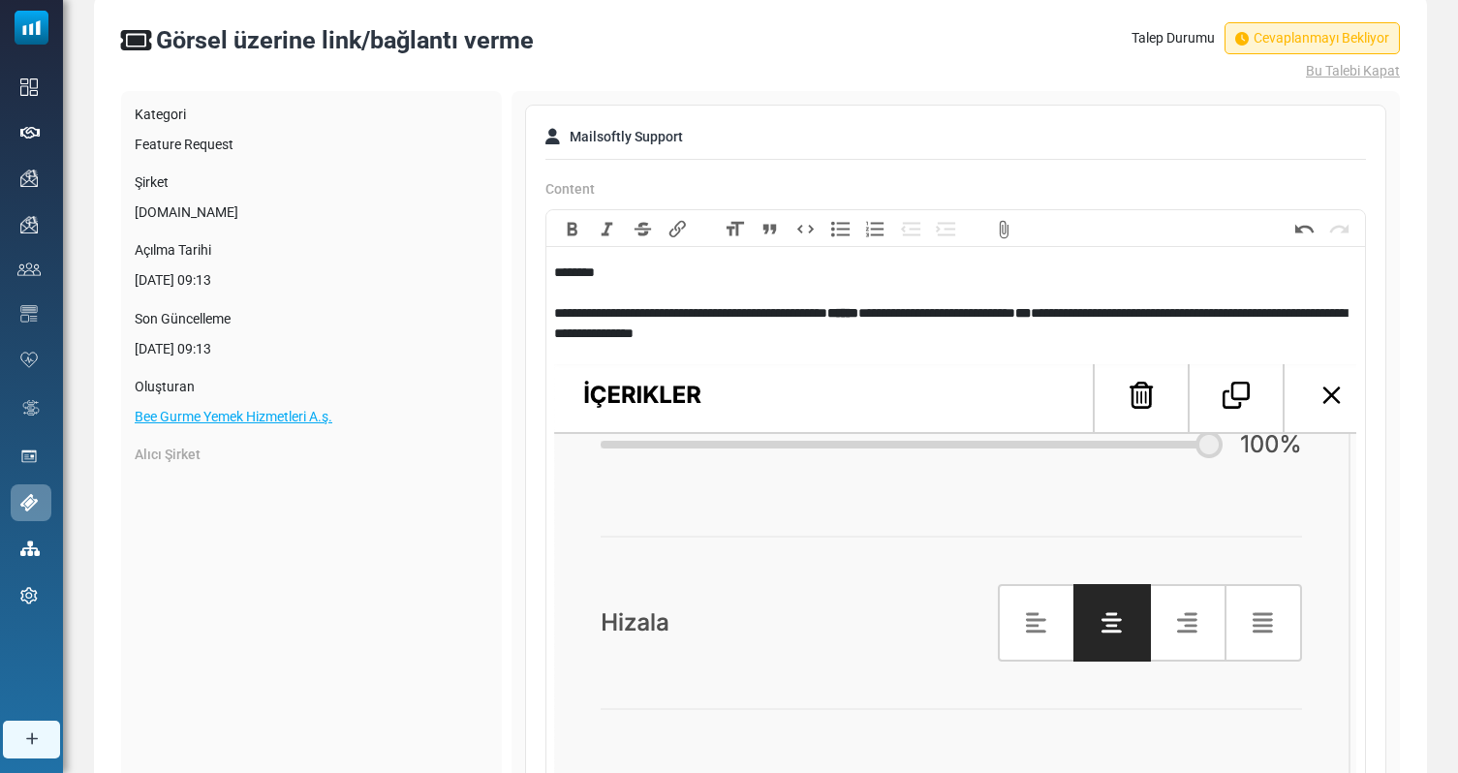
scroll to position [0, 0]
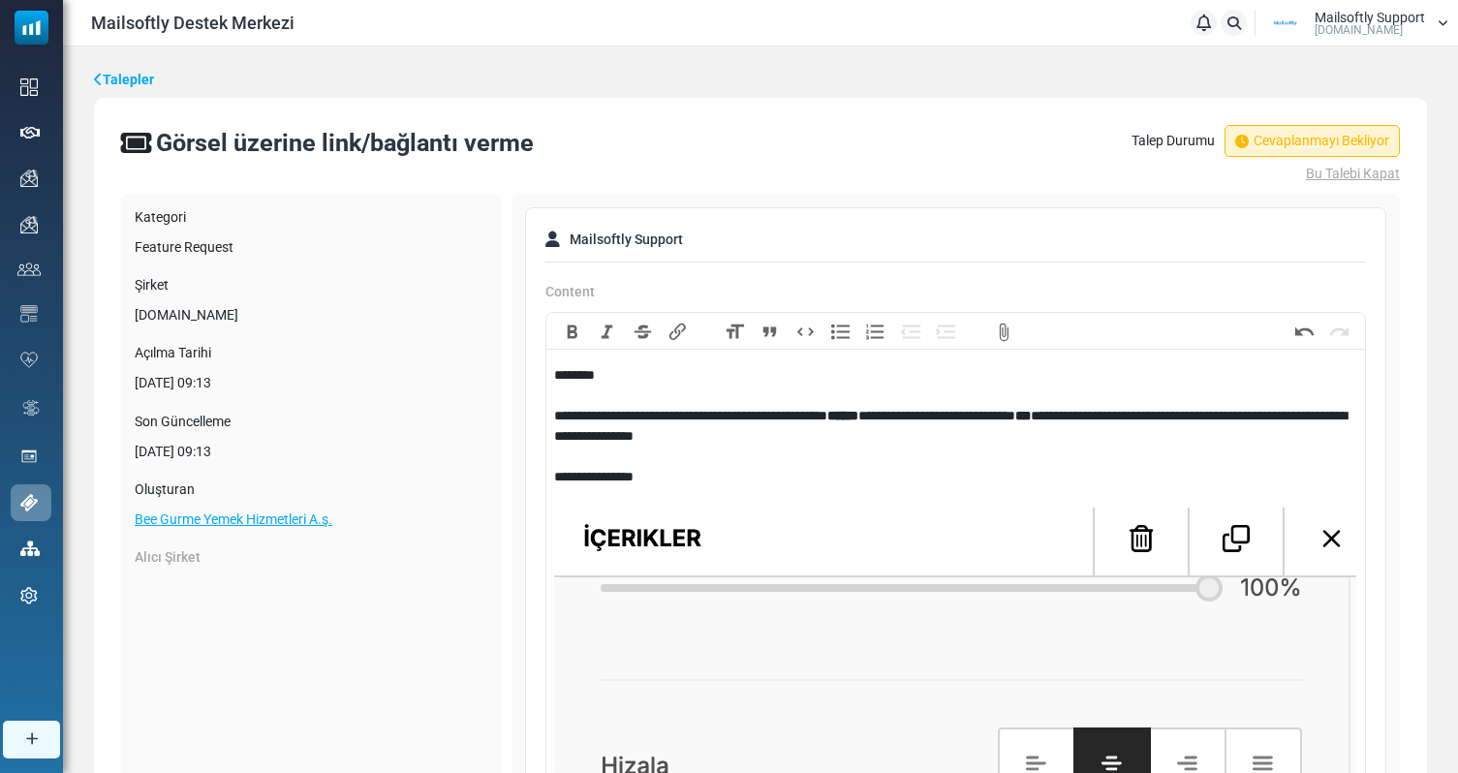
click at [239, 514] on link "Bee Gurme Yemek Hizmetleri A.ş." at bounding box center [234, 518] width 198 height 15
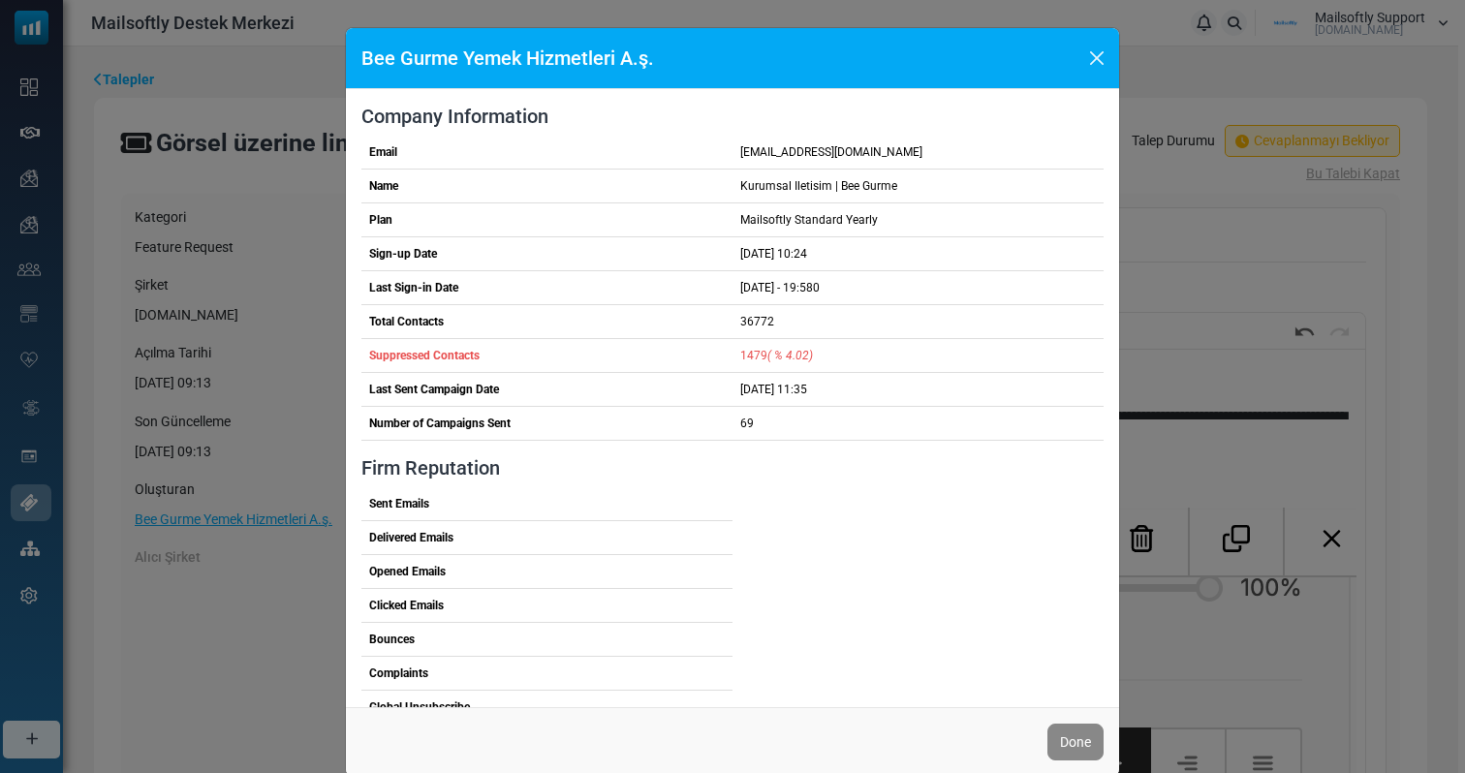
drag, startPoint x: 934, startPoint y: 149, endPoint x: 721, endPoint y: 150, distance: 213.1
click at [721, 149] on table "Email Name Plan Sign-up Date Last Sign-in Date Total Contacts Suppressed Contac…" at bounding box center [732, 288] width 742 height 305
click at [817, 149] on td "[EMAIL_ADDRESS][DOMAIN_NAME]" at bounding box center [917, 153] width 371 height 34
drag, startPoint x: 919, startPoint y: 154, endPoint x: 734, endPoint y: 156, distance: 185.0
click at [734, 156] on td "[EMAIL_ADDRESS][DOMAIN_NAME]" at bounding box center [917, 153] width 371 height 34
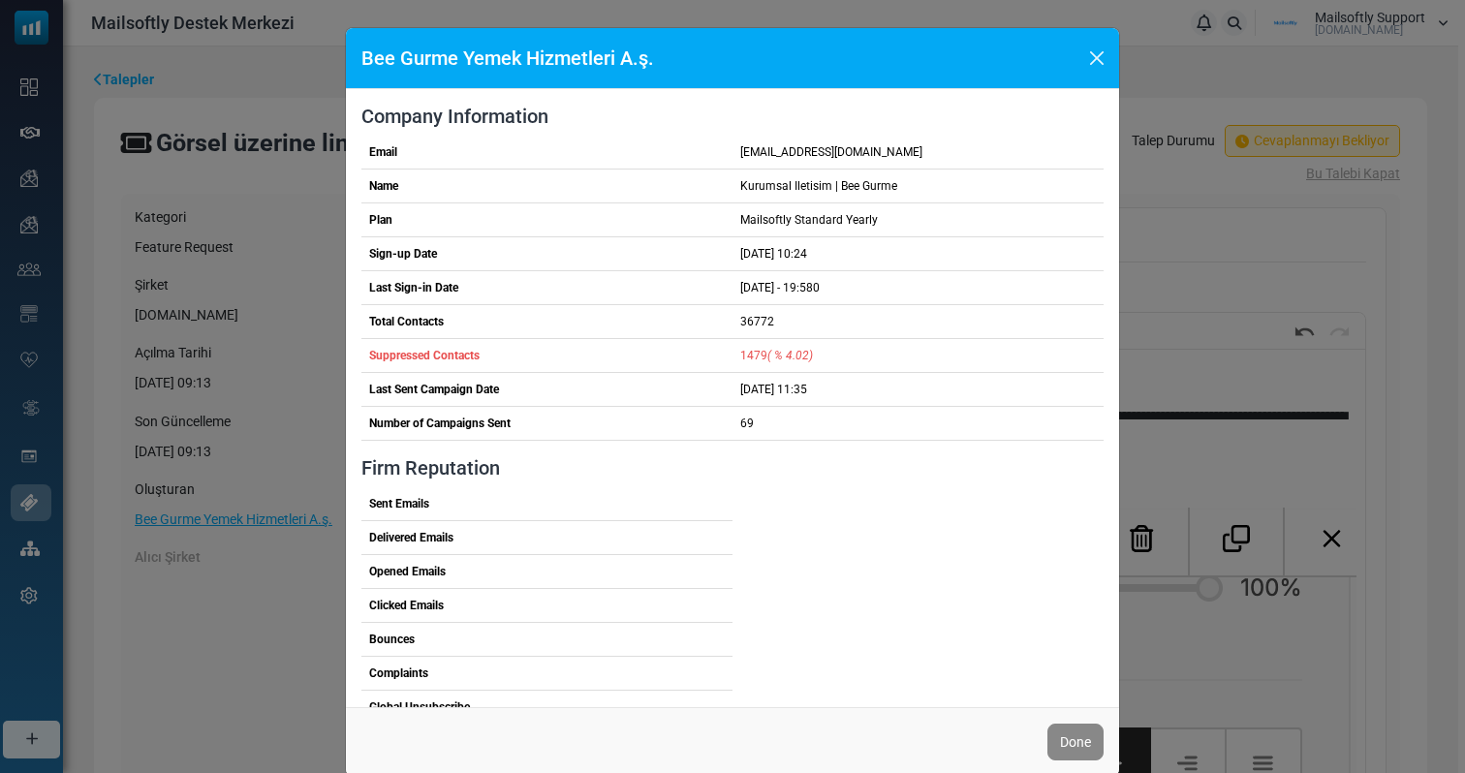
copy td "[EMAIL_ADDRESS][DOMAIN_NAME]"
click at [1090, 57] on button "Close" at bounding box center [1096, 58] width 29 height 29
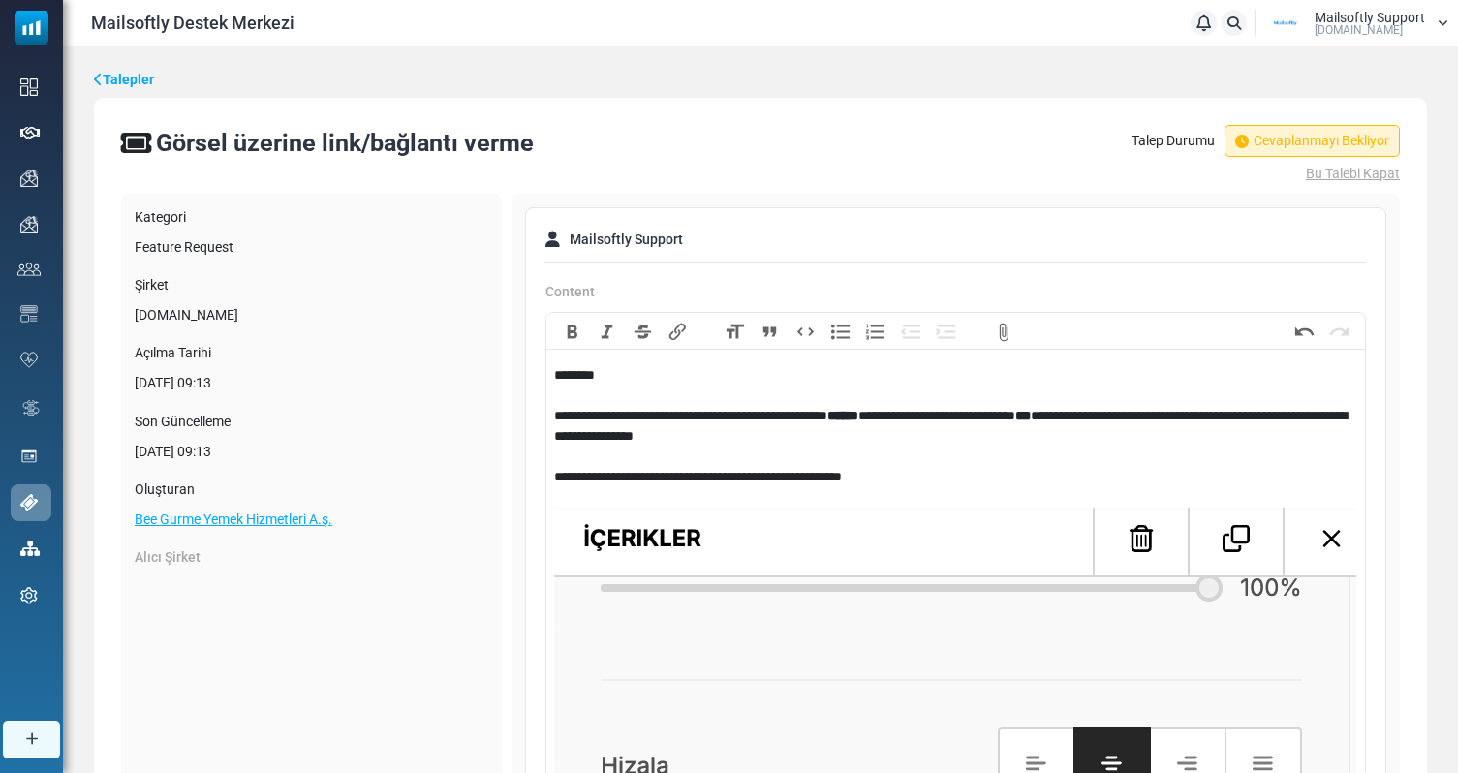
paste trix-editor "**********"
drag, startPoint x: 1116, startPoint y: 483, endPoint x: 900, endPoint y: 479, distance: 216.1
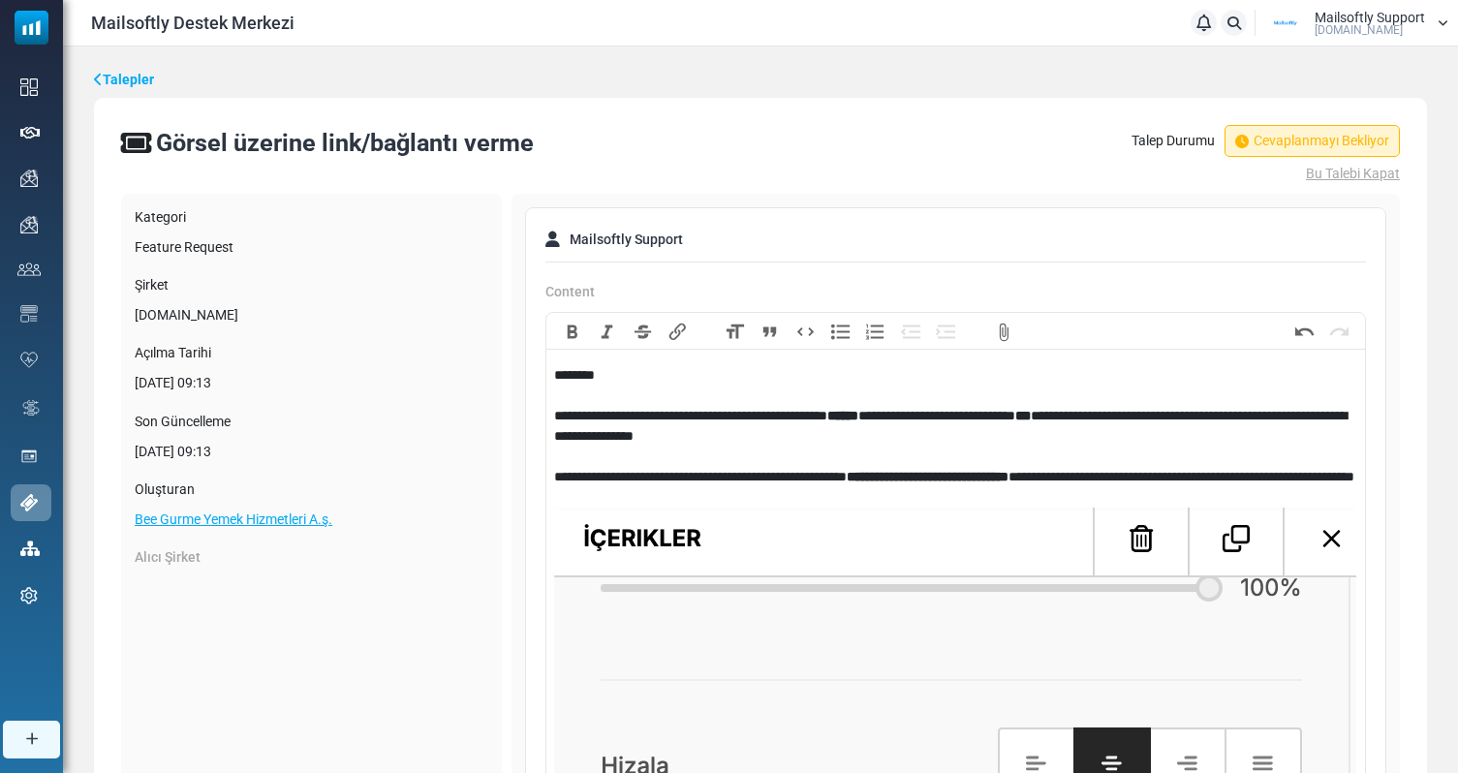
type trix-editor "**********"
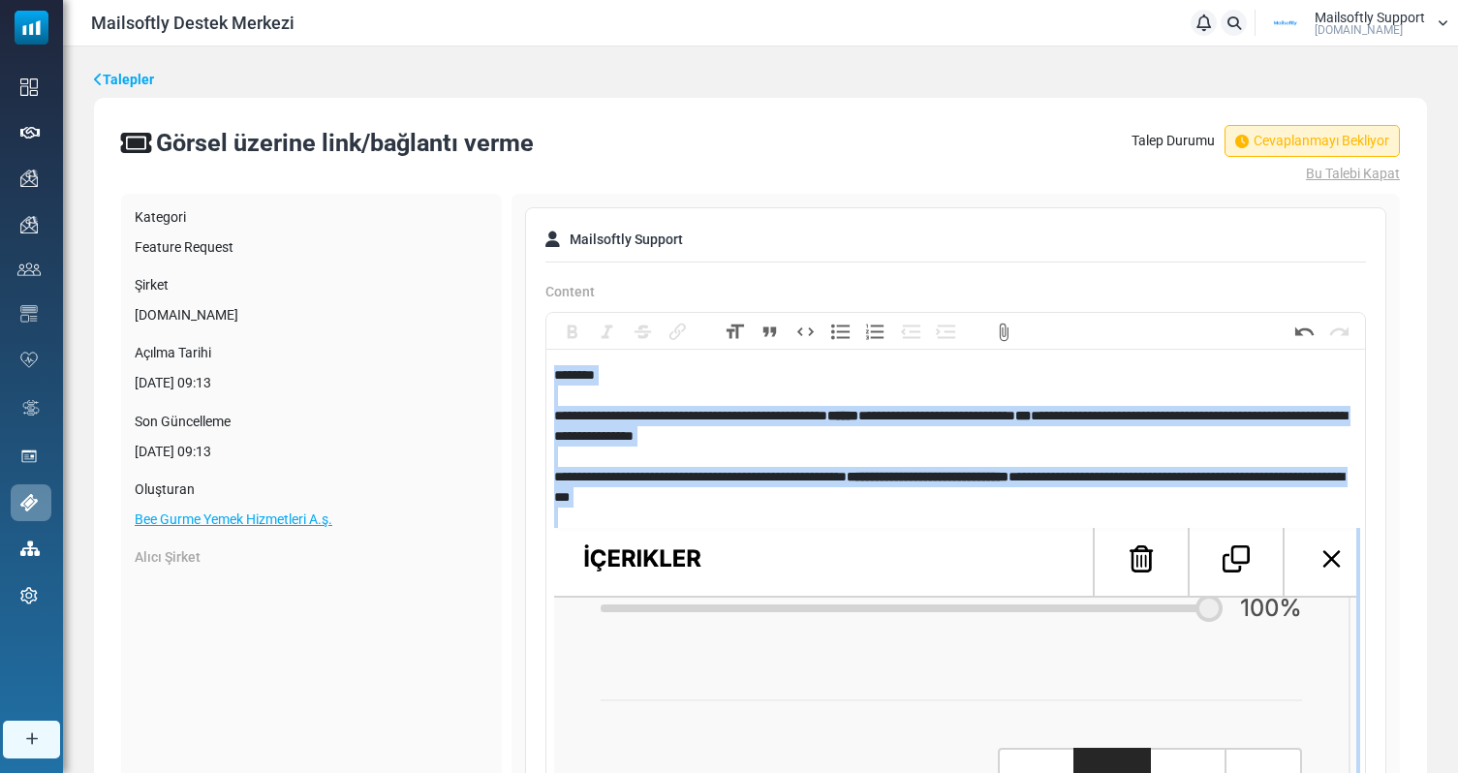
copy div "**********"
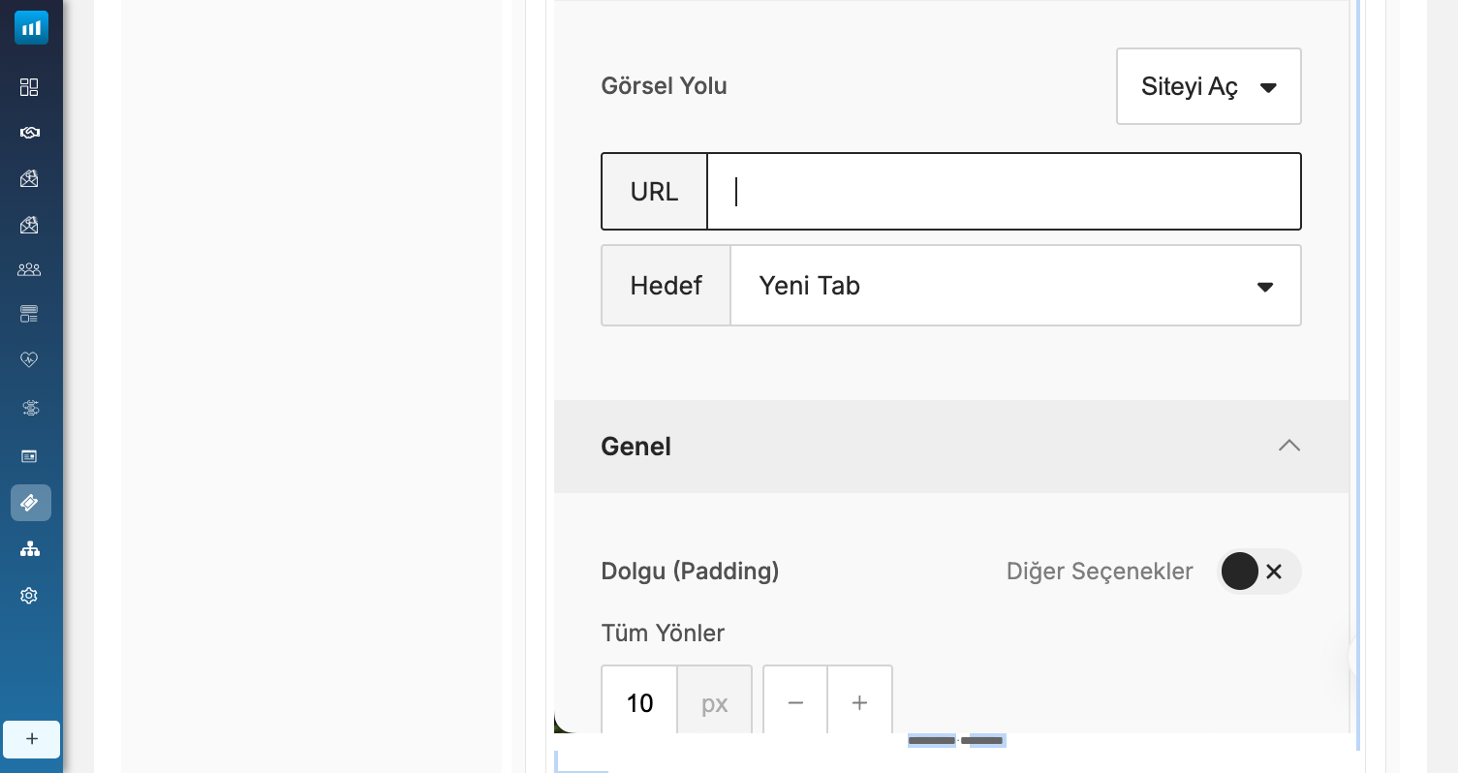
scroll to position [1786, 0]
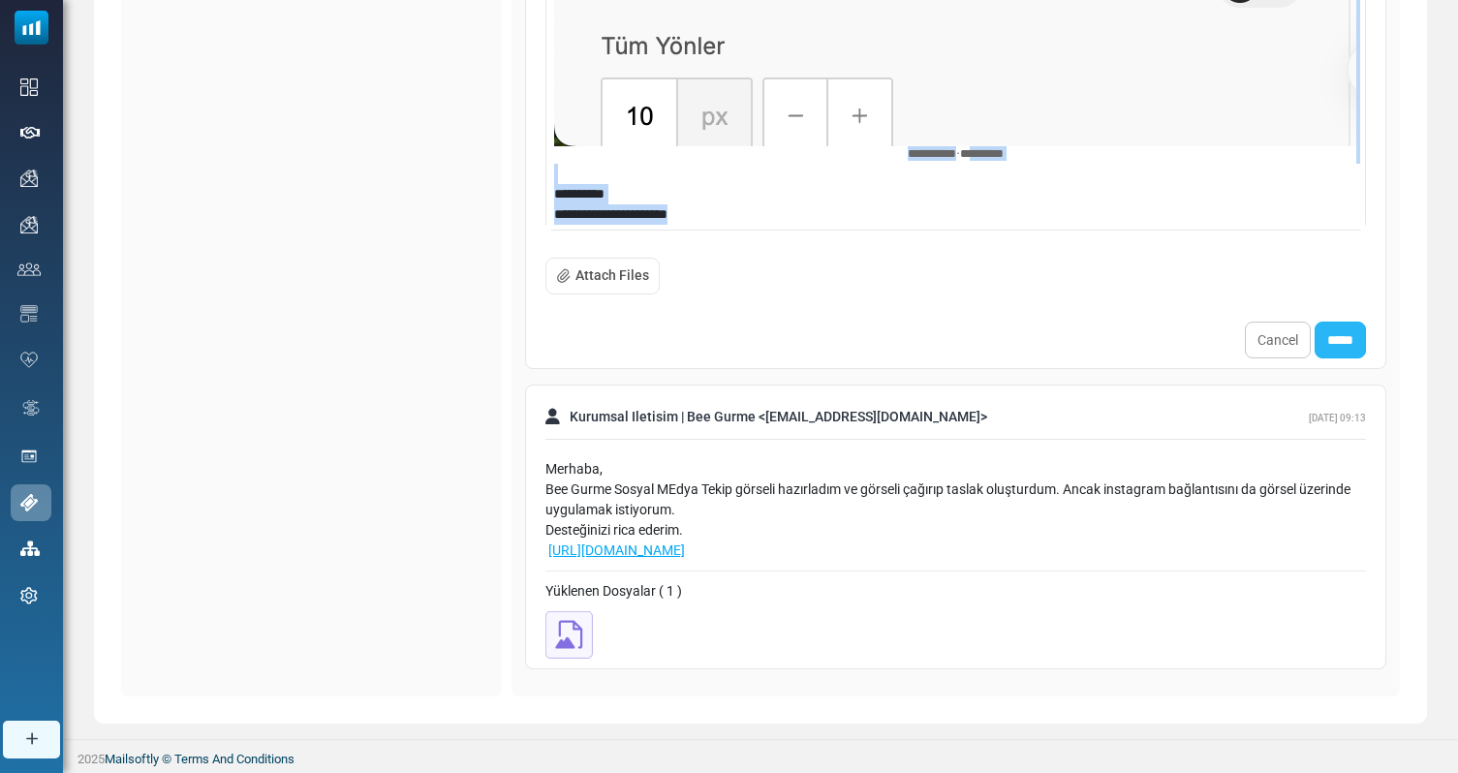
click at [1348, 329] on input "*****" at bounding box center [1339, 340] width 51 height 37
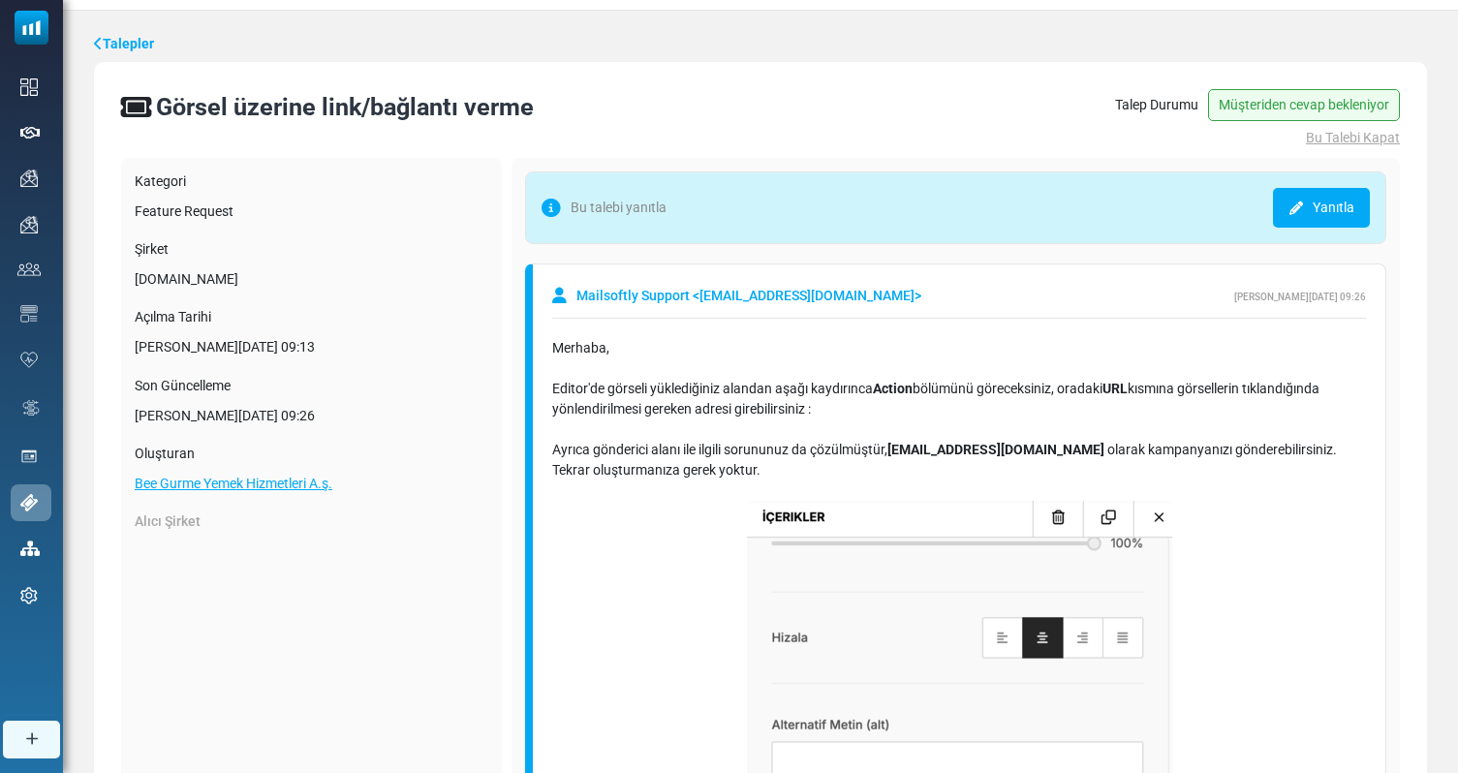
scroll to position [57, 0]
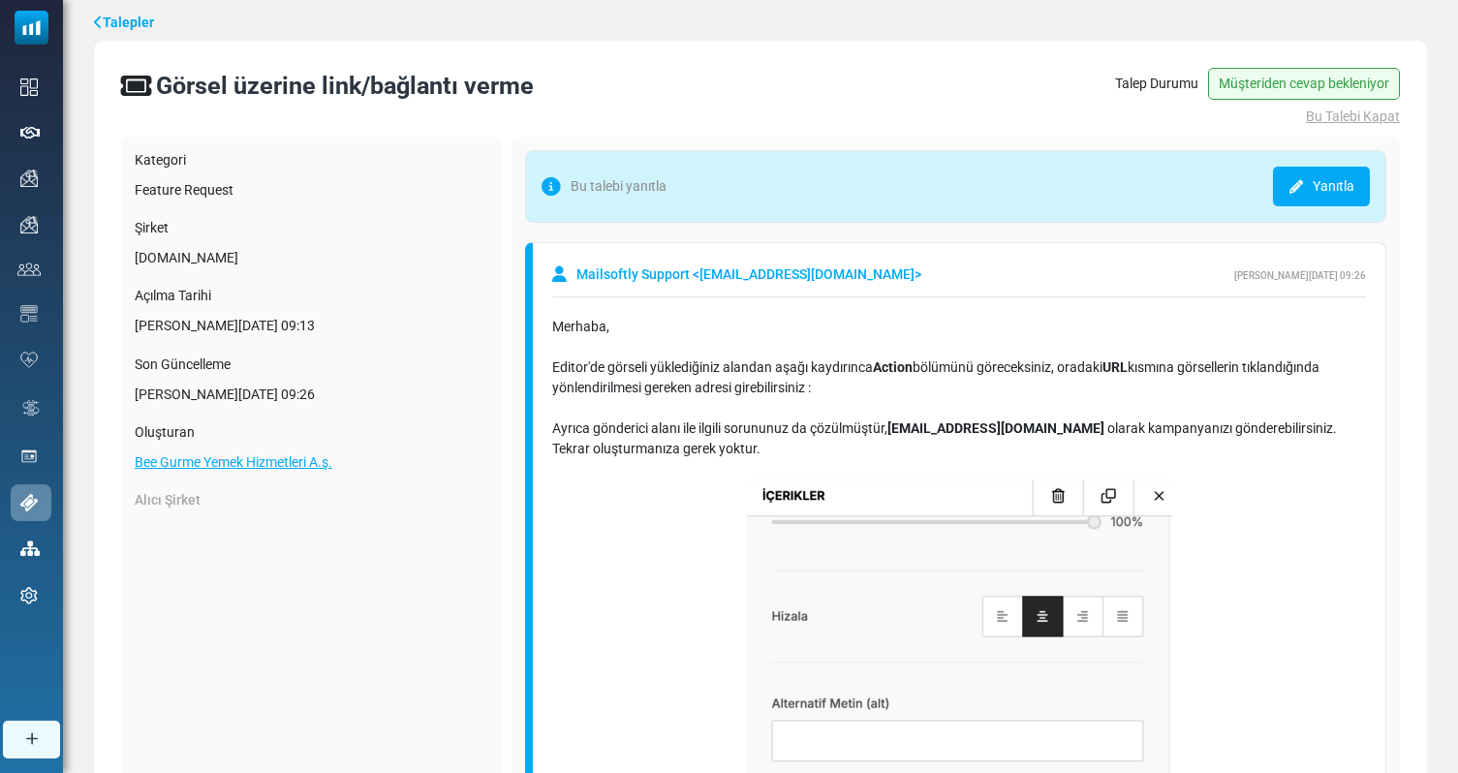
drag, startPoint x: 823, startPoint y: 368, endPoint x: 878, endPoint y: 368, distance: 54.2
click at [901, 368] on strong "Action" at bounding box center [893, 366] width 40 height 15
drag, startPoint x: 903, startPoint y: 368, endPoint x: 1006, endPoint y: 368, distance: 103.6
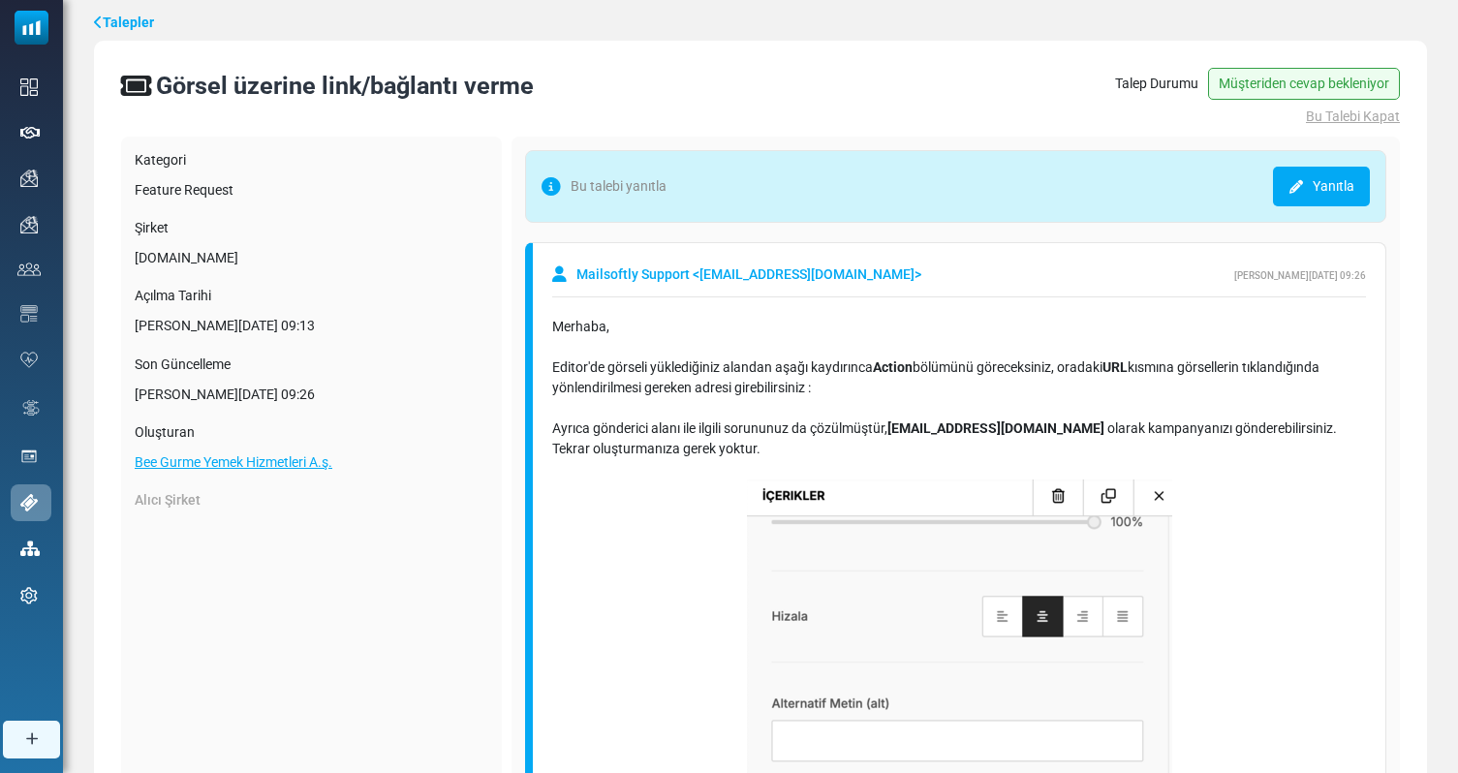
click at [1003, 435] on strong "kurumsaliletisim@beegurme.com.tr" at bounding box center [997, 427] width 220 height 15
drag, startPoint x: 928, startPoint y: 396, endPoint x: 648, endPoint y: 394, distance: 279.9
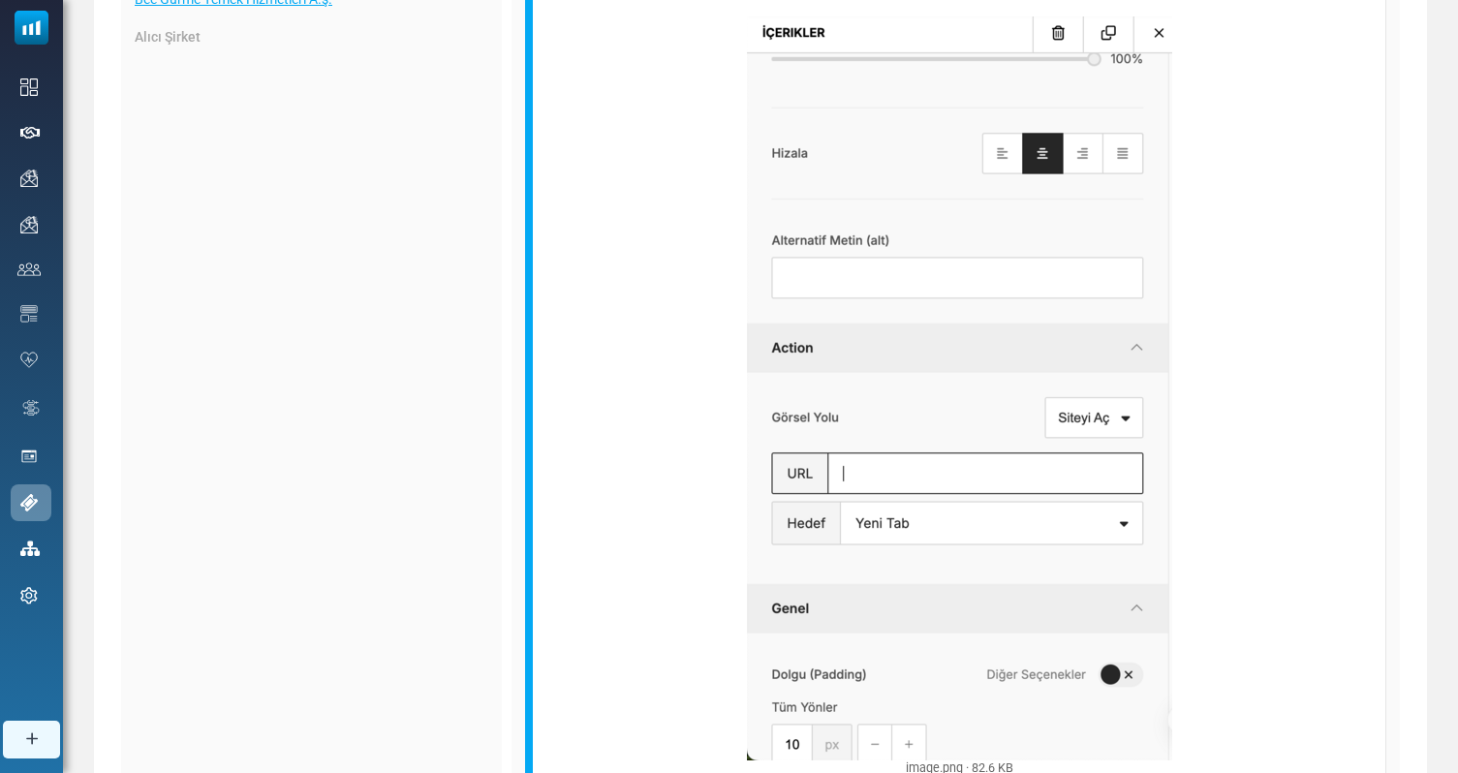
scroll to position [0, 0]
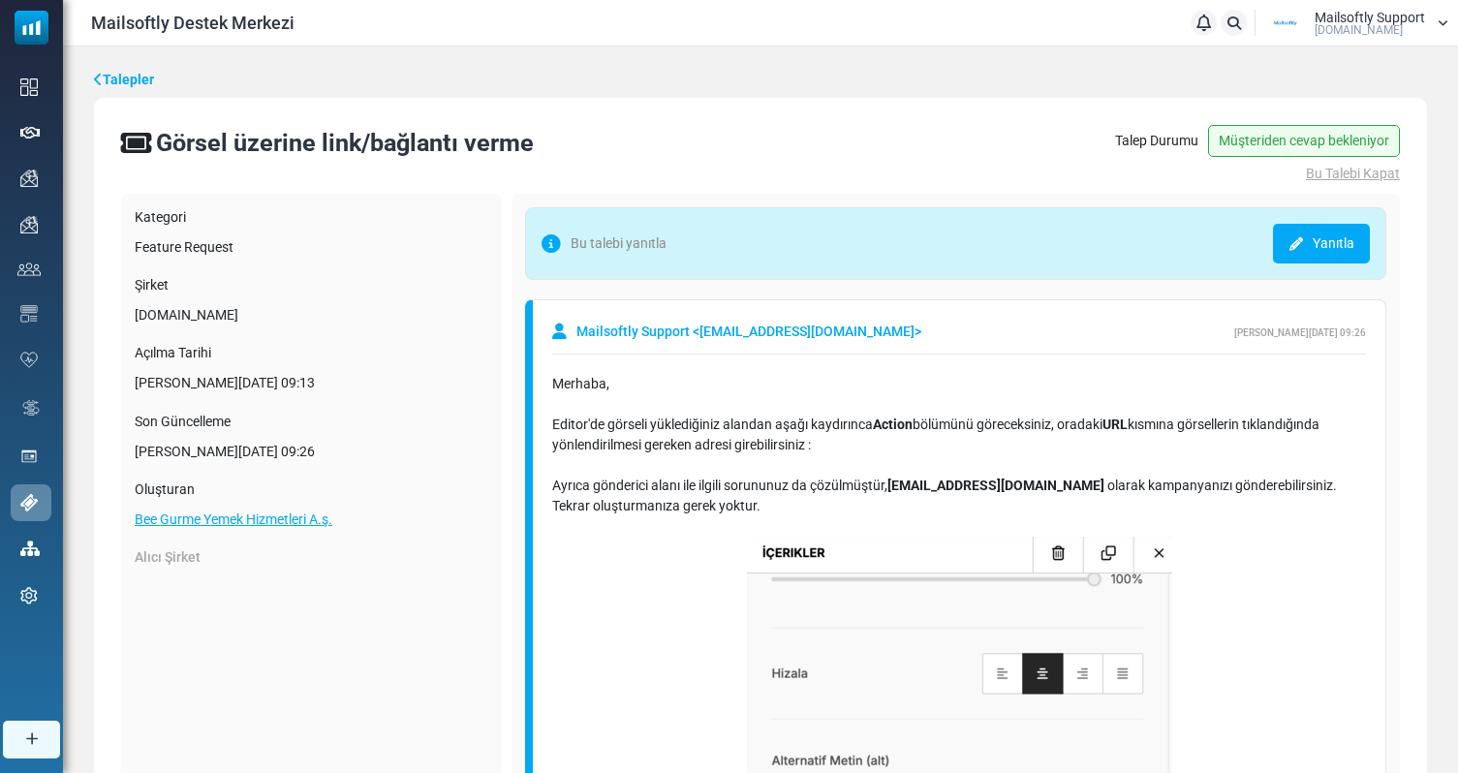
click at [148, 75] on link "Talepler" at bounding box center [124, 80] width 60 height 20
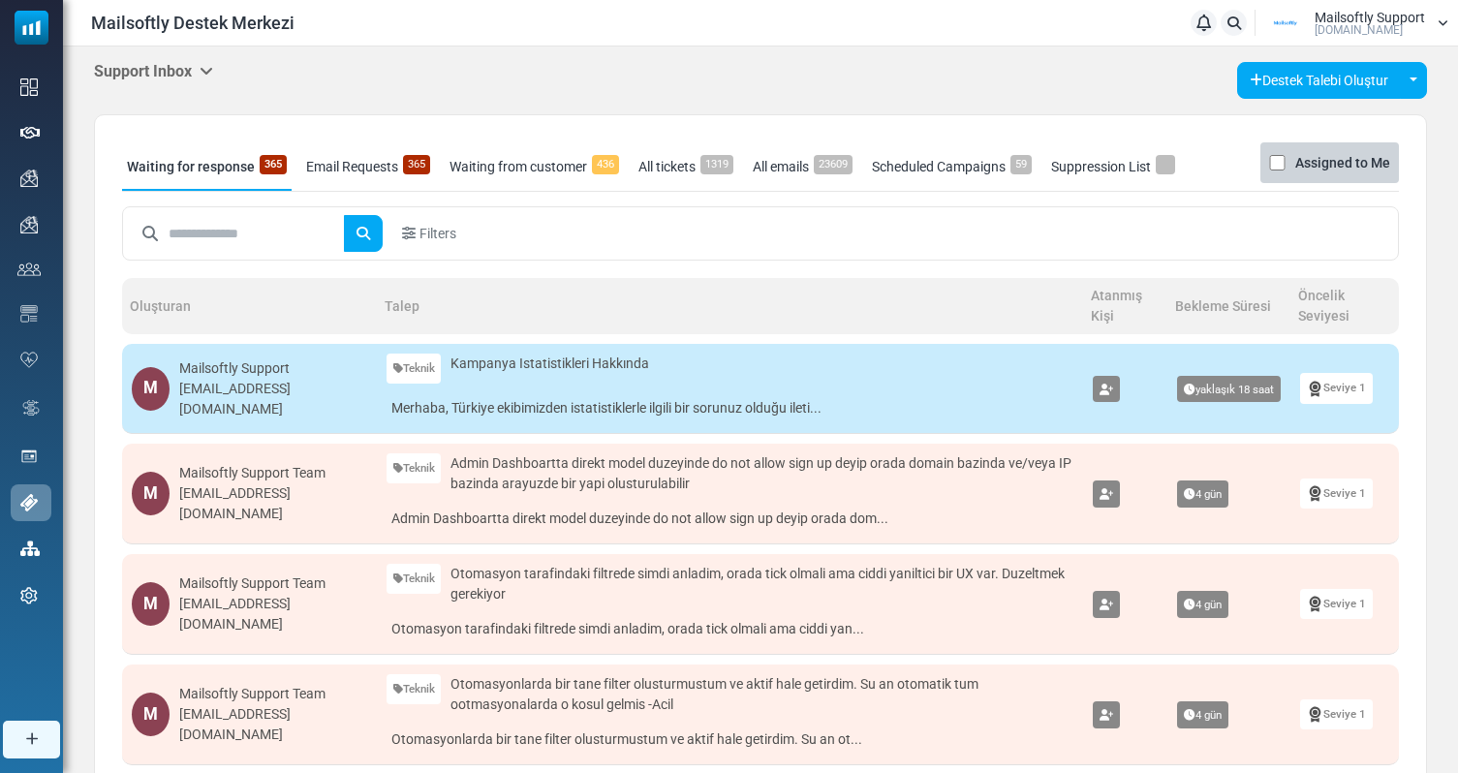
click at [203, 77] on icon at bounding box center [207, 70] width 14 height 15
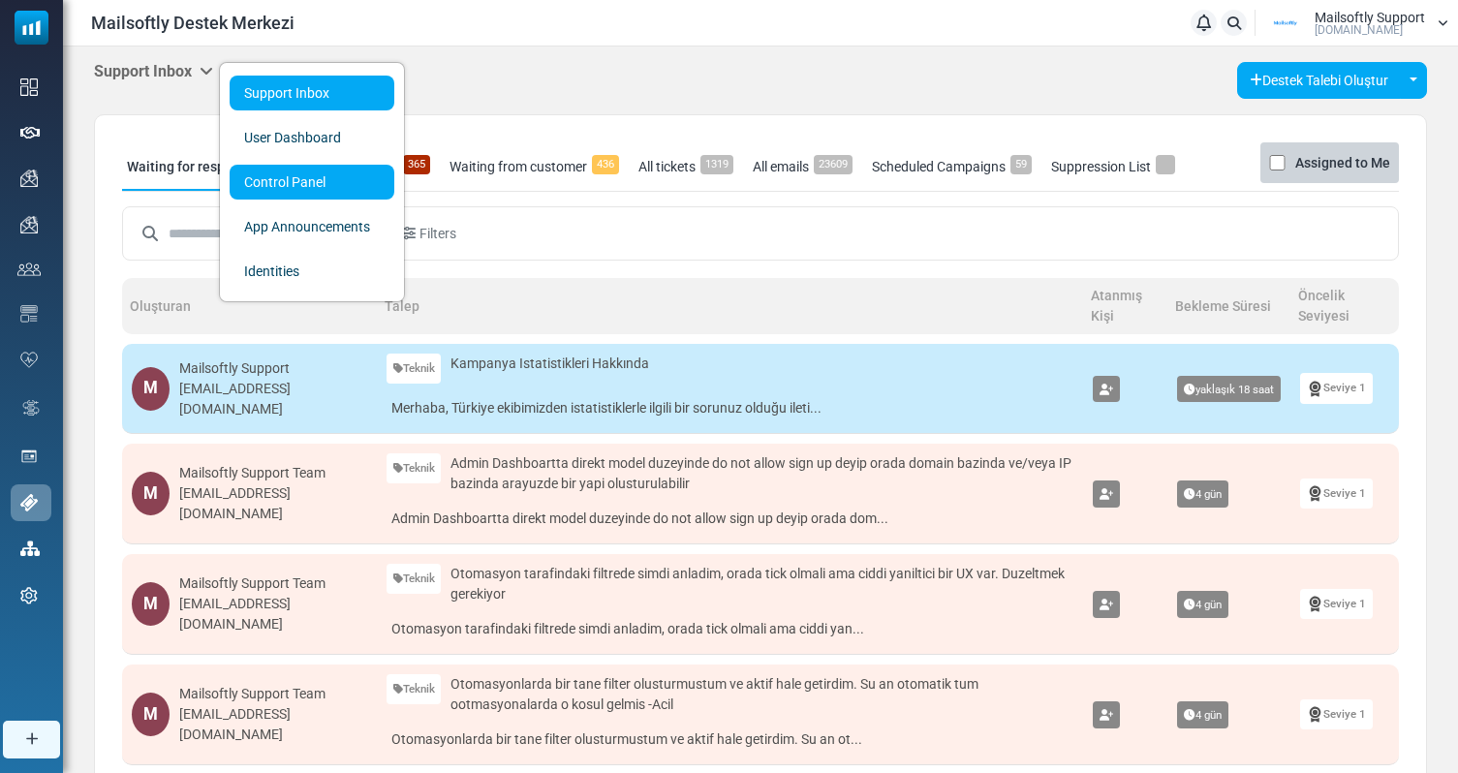
click at [290, 181] on link "Control Panel" at bounding box center [312, 182] width 165 height 35
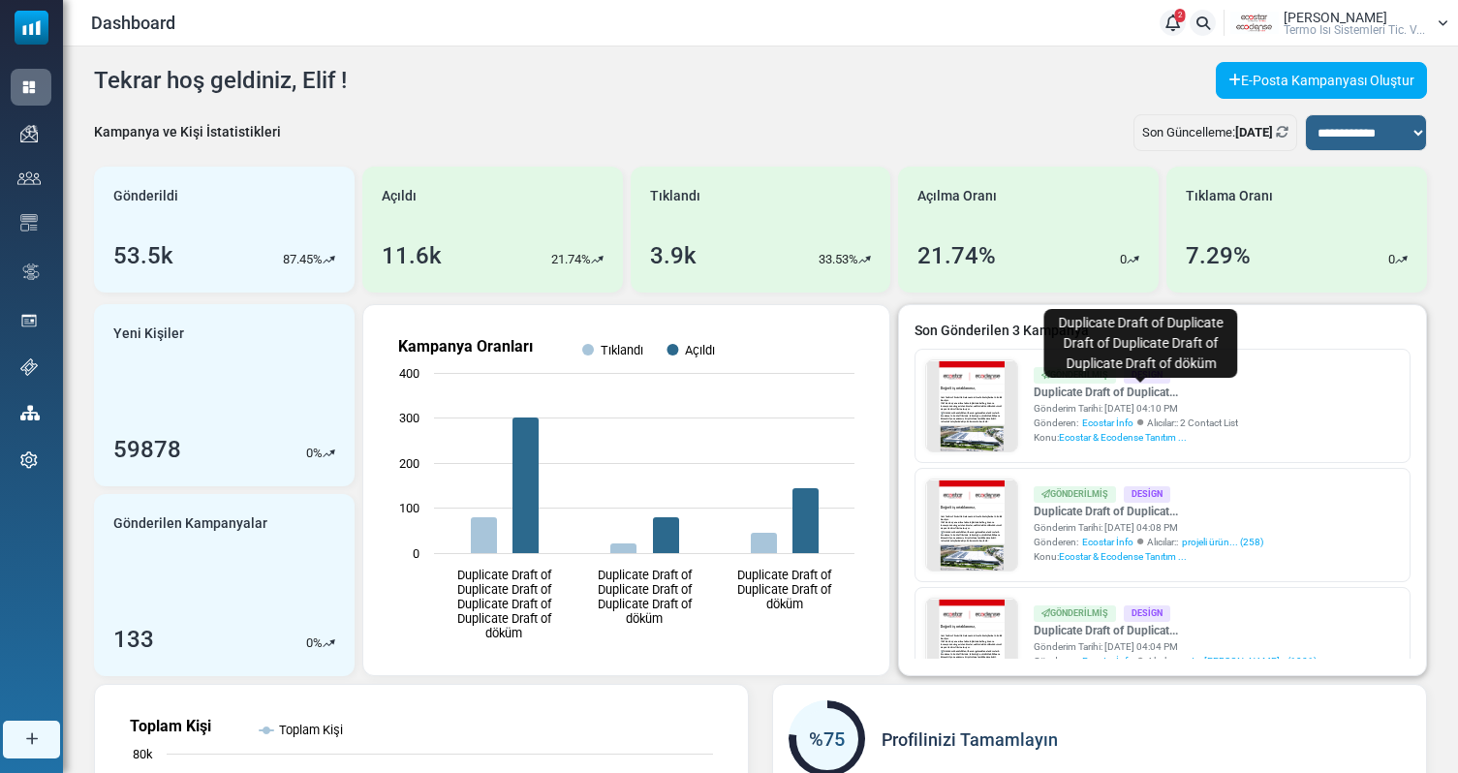
click at [1139, 387] on link "Duplicate Draft of Duplicat..." at bounding box center [1136, 392] width 204 height 17
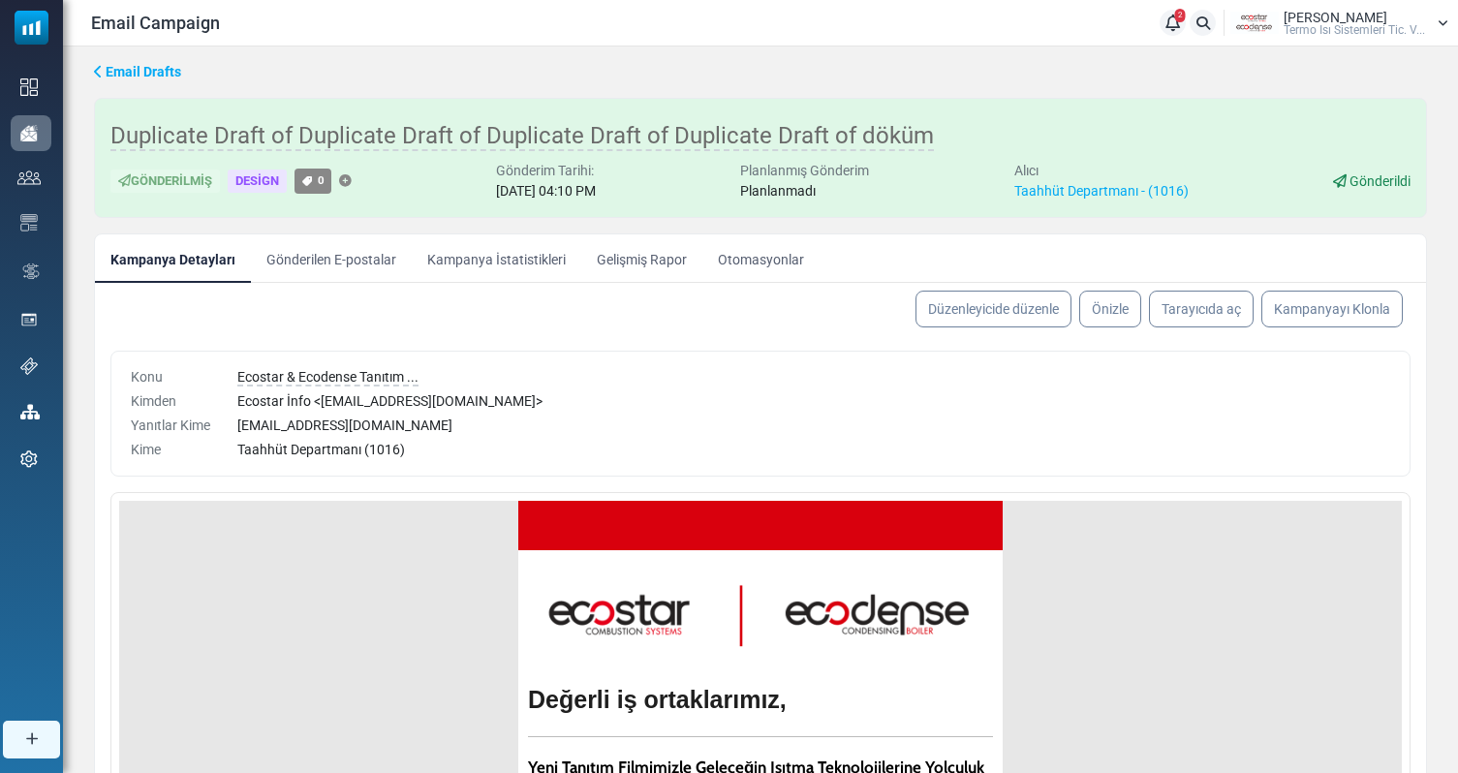
click at [151, 73] on span "Email Drafts" at bounding box center [144, 71] width 76 height 15
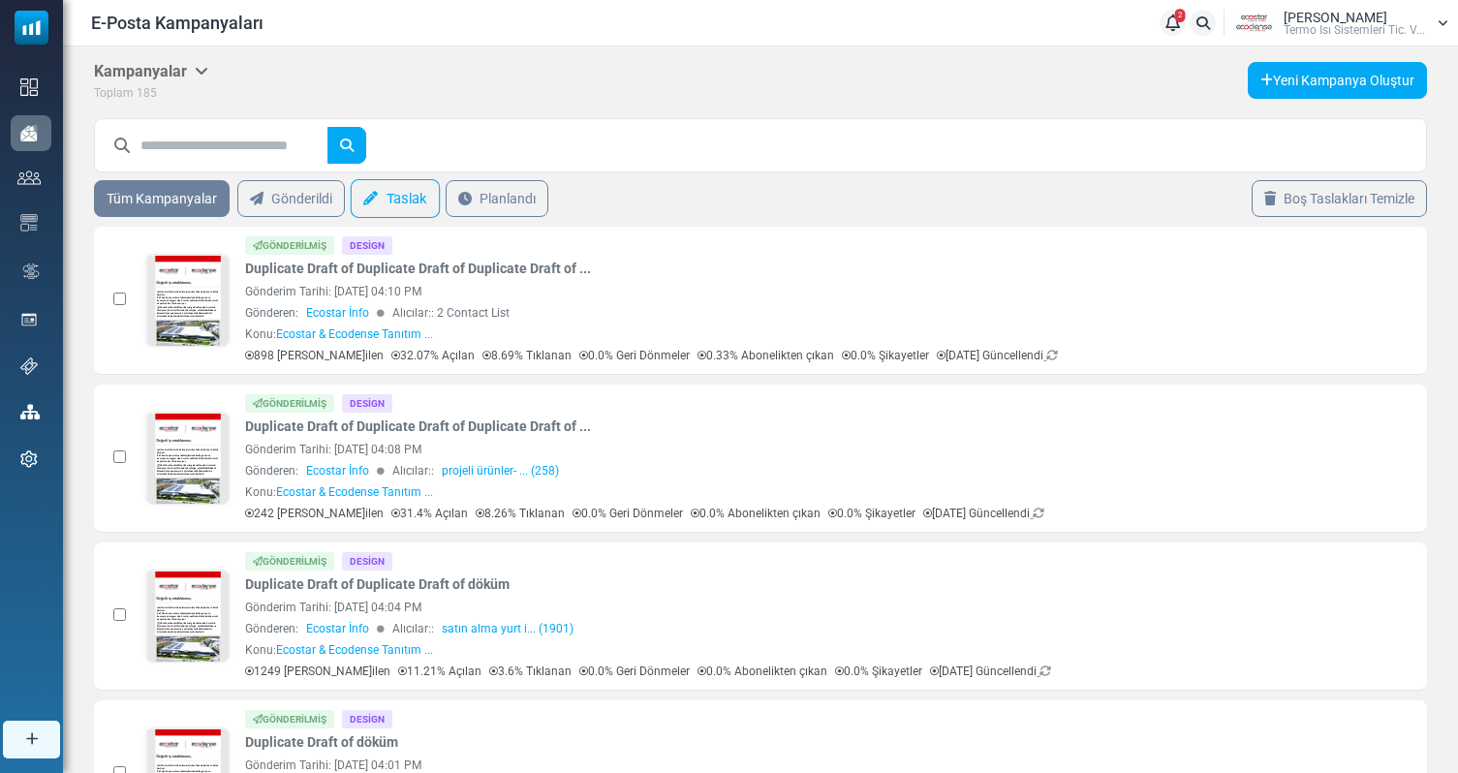
click at [404, 202] on link "Taslak" at bounding box center [395, 198] width 89 height 39
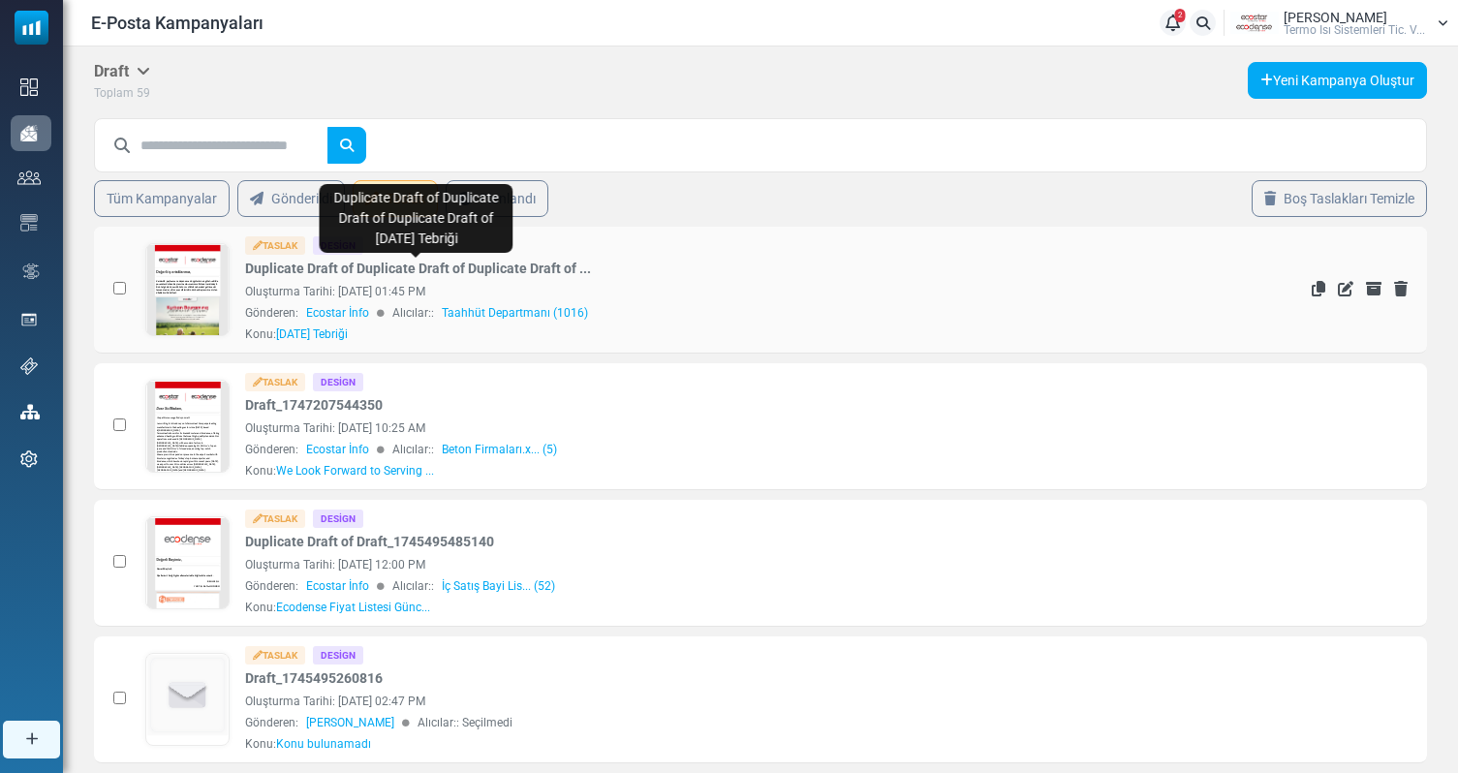
click at [319, 267] on link "Duplicate Draft of Duplicate Draft of Duplicate Draft of ..." at bounding box center [418, 269] width 346 height 20
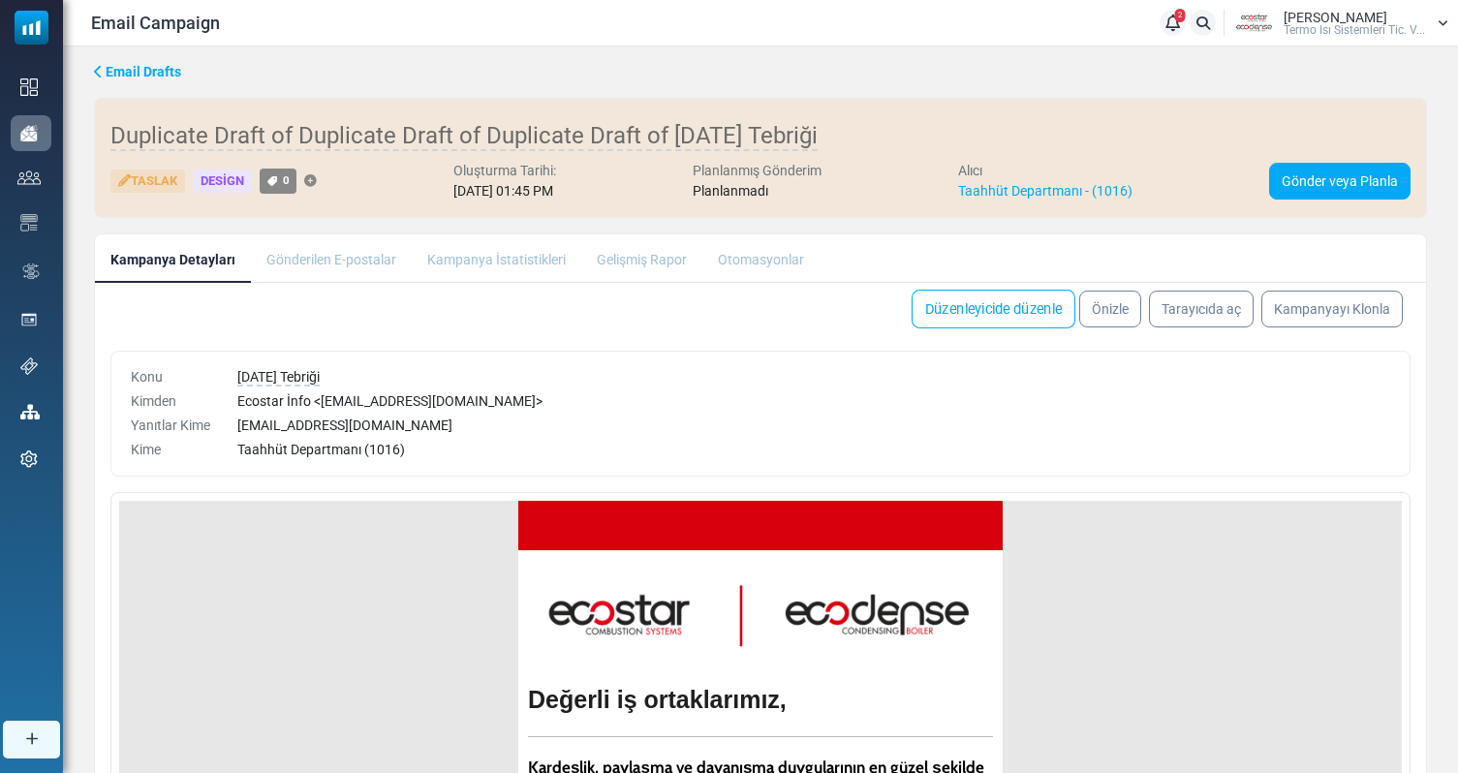
click at [980, 302] on link "Düzenleyicide düzenle" at bounding box center [993, 309] width 164 height 39
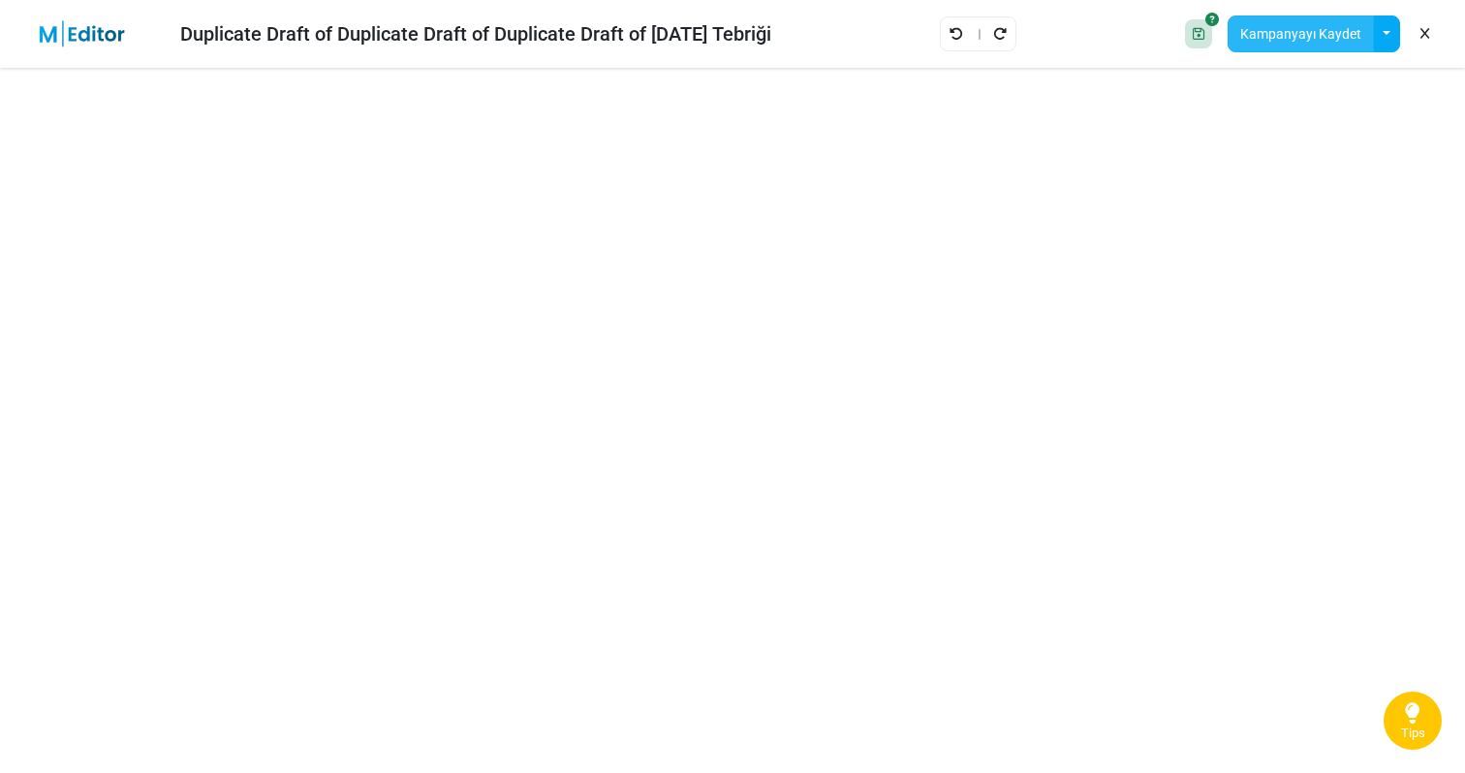
click at [1332, 41] on button "Kampanyayı Kaydet" at bounding box center [1300, 33] width 146 height 37
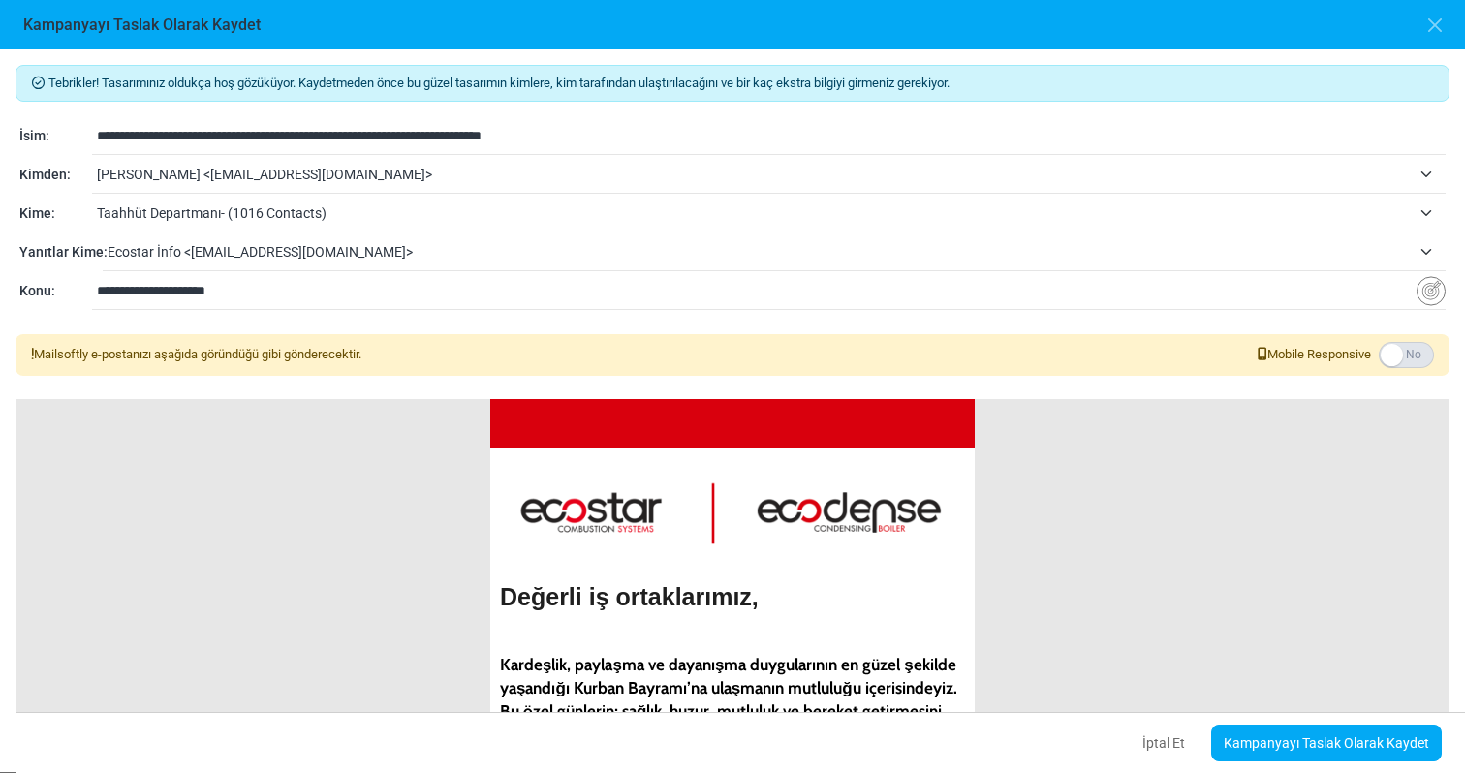
click at [282, 170] on span "[PERSON_NAME] <[EMAIL_ADDRESS][DOMAIN_NAME]>" at bounding box center [753, 174] width 1313 height 23
click at [1436, 23] on button "button" at bounding box center [1434, 25] width 29 height 29
